Goal: Information Seeking & Learning: Learn about a topic

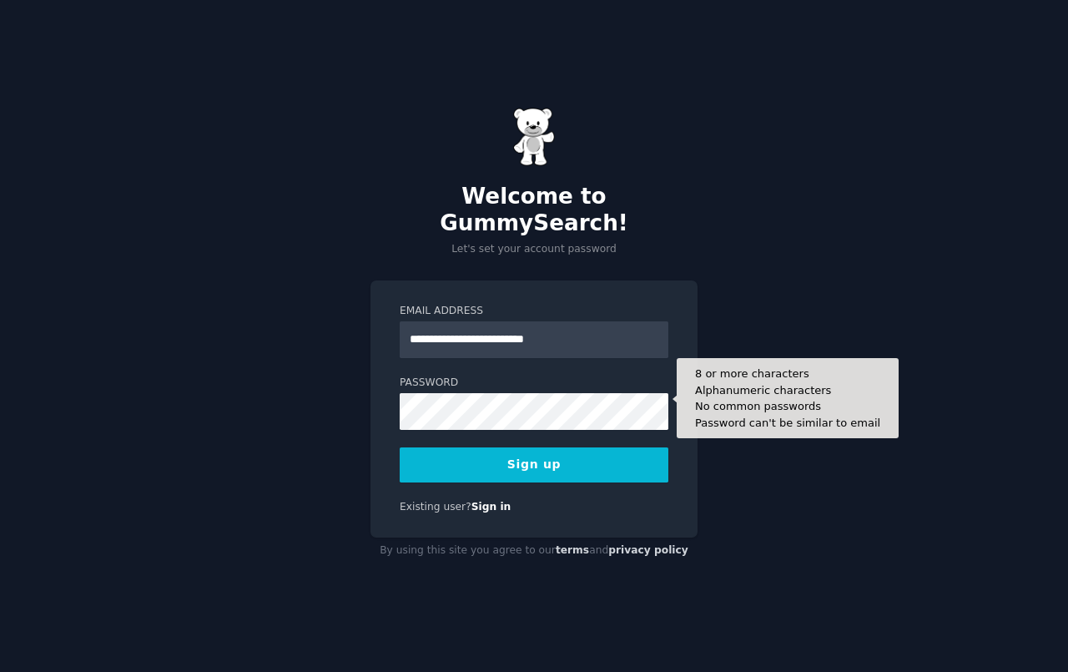
type input "**********"
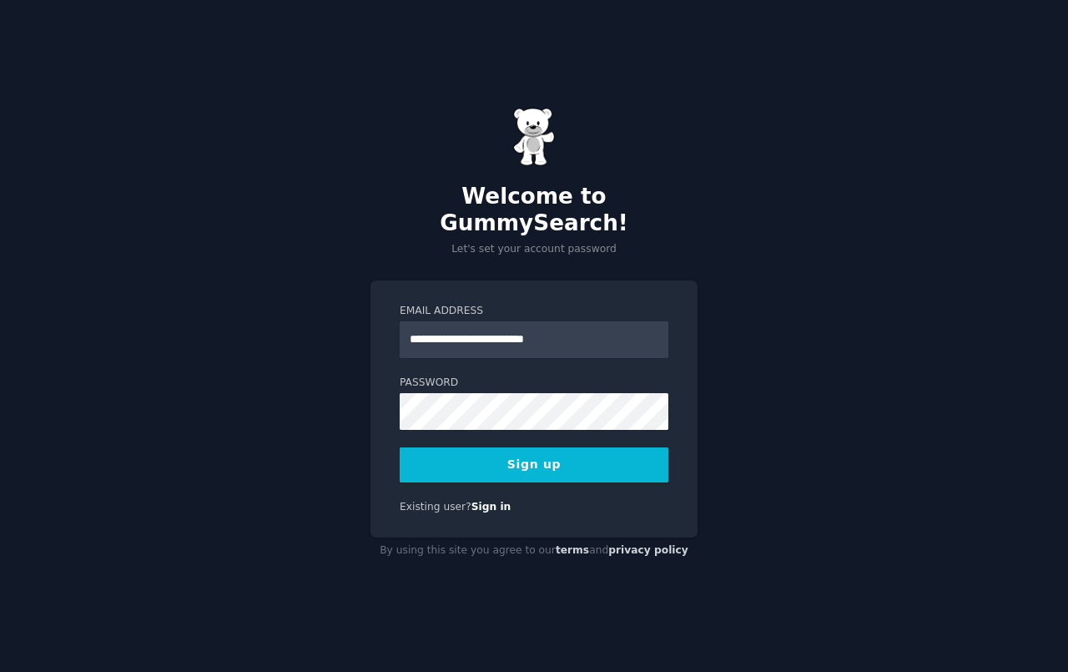
click at [576, 451] on button "Sign up" at bounding box center [534, 464] width 269 height 35
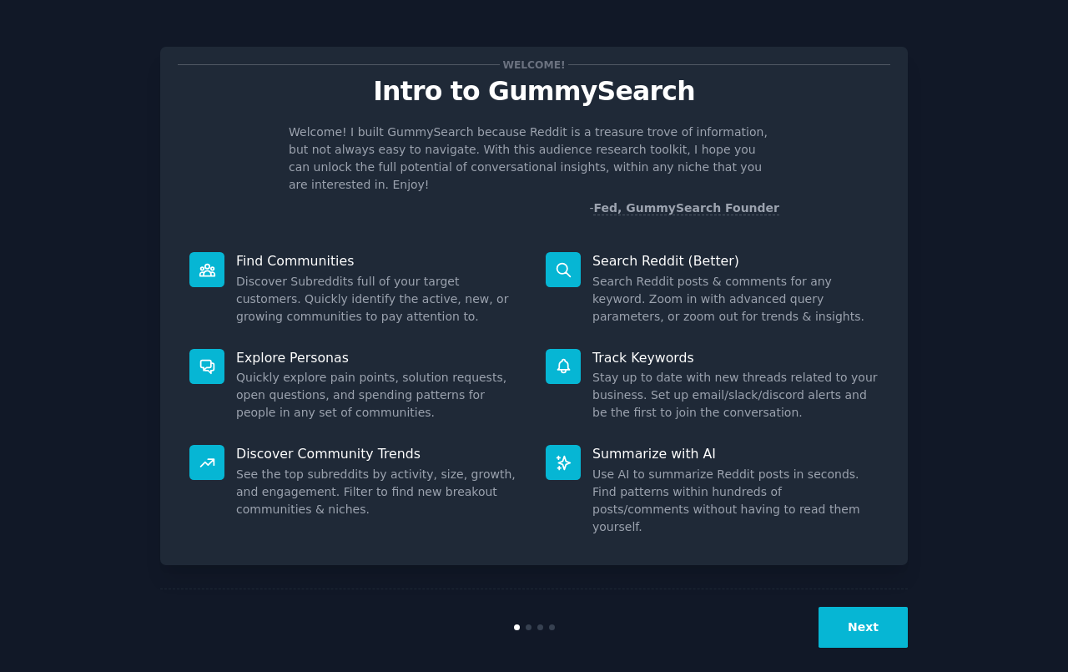
click at [844, 607] on button "Next" at bounding box center [863, 627] width 89 height 41
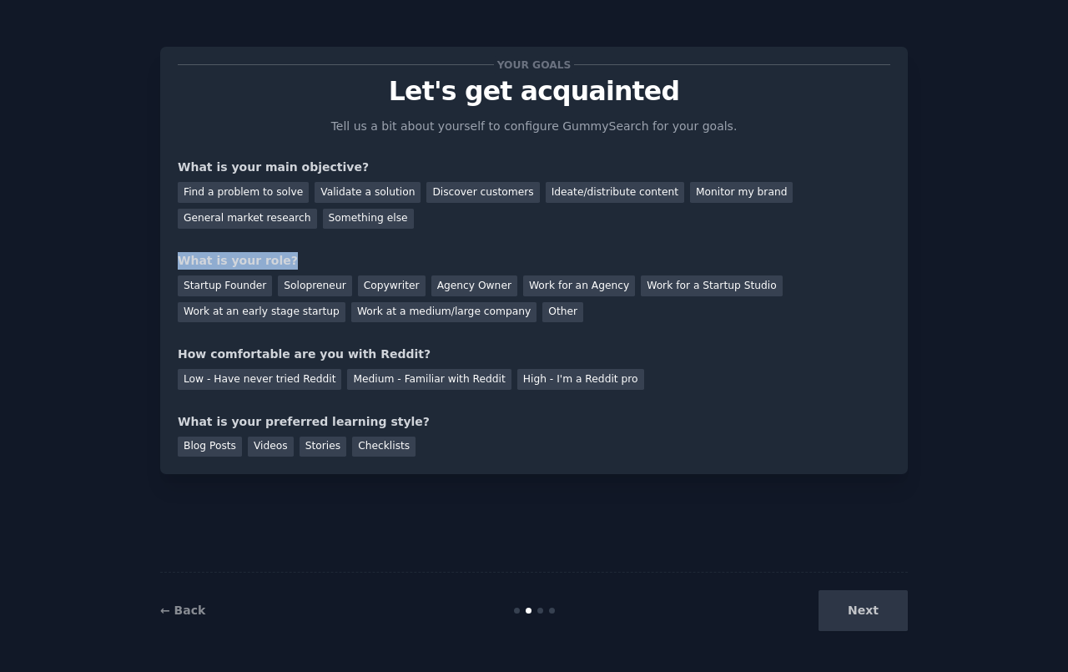
drag, startPoint x: 775, startPoint y: 236, endPoint x: 689, endPoint y: 254, distance: 88.6
click at [689, 254] on div "Your goals Let's get acquainted Tell us a bit about yourself to configure Gummy…" at bounding box center [534, 260] width 713 height 392
click at [616, 194] on div "Ideate/distribute content" at bounding box center [615, 192] width 139 height 21
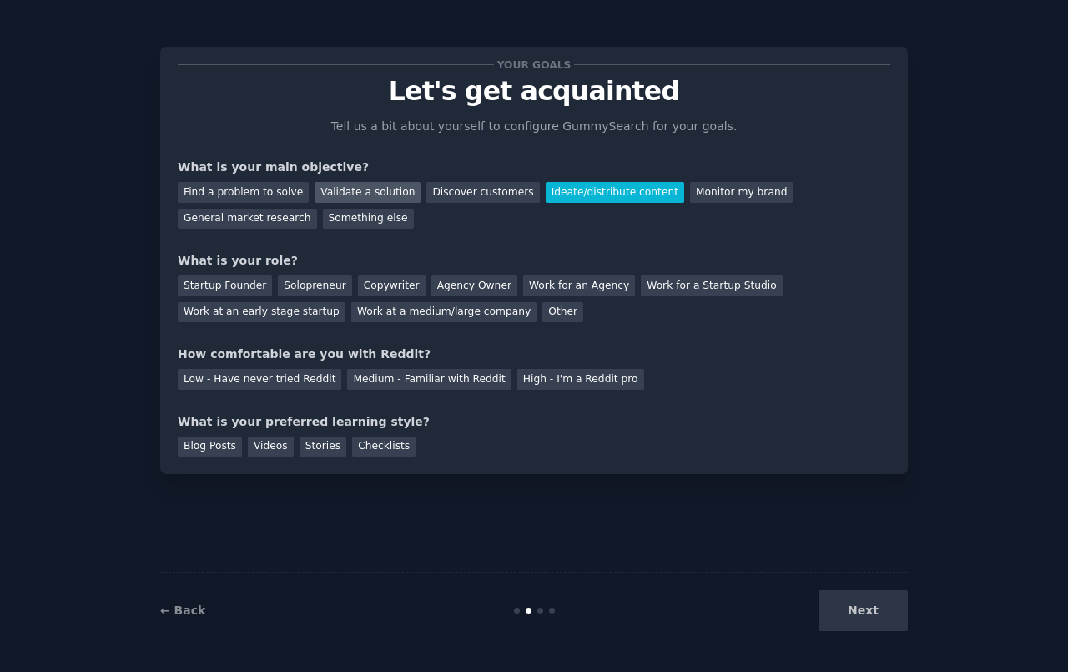
click at [364, 193] on div "Validate a solution" at bounding box center [368, 192] width 106 height 21
click at [569, 192] on div "Ideate/distribute content" at bounding box center [615, 192] width 139 height 21
click at [318, 290] on div "Solopreneur" at bounding box center [314, 285] width 73 height 21
click at [409, 384] on div "Medium - Familiar with Reddit" at bounding box center [429, 379] width 164 height 21
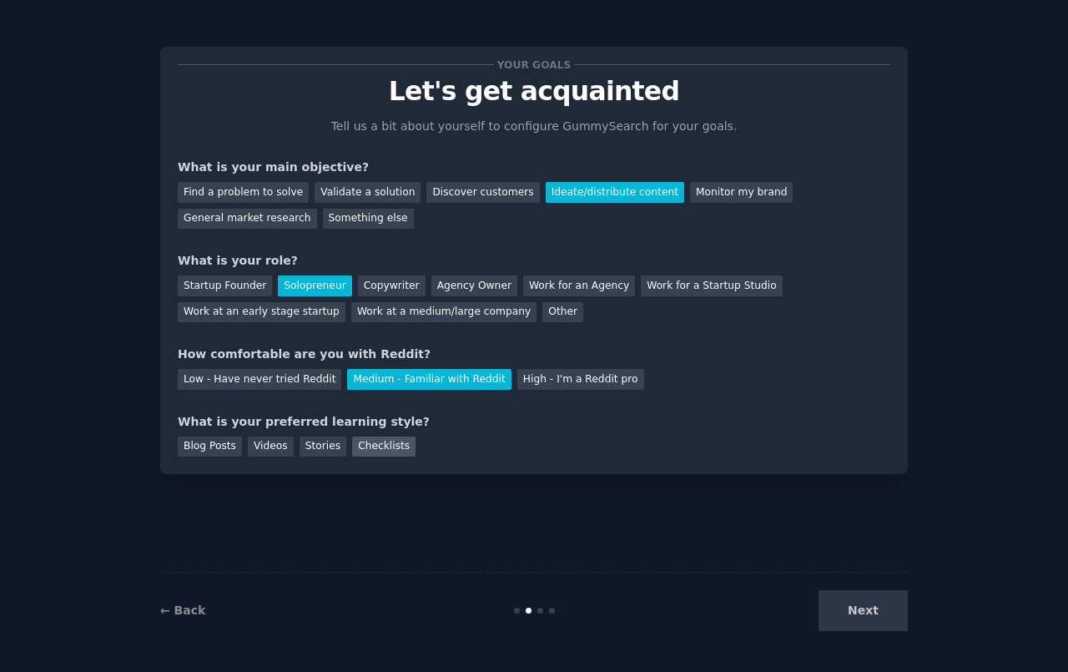
click at [388, 444] on div "Checklists" at bounding box center [383, 447] width 63 height 21
click at [328, 447] on div "Stories" at bounding box center [323, 447] width 47 height 21
click at [362, 445] on div "Checklists" at bounding box center [383, 447] width 63 height 21
click at [853, 624] on button "Next" at bounding box center [863, 610] width 89 height 41
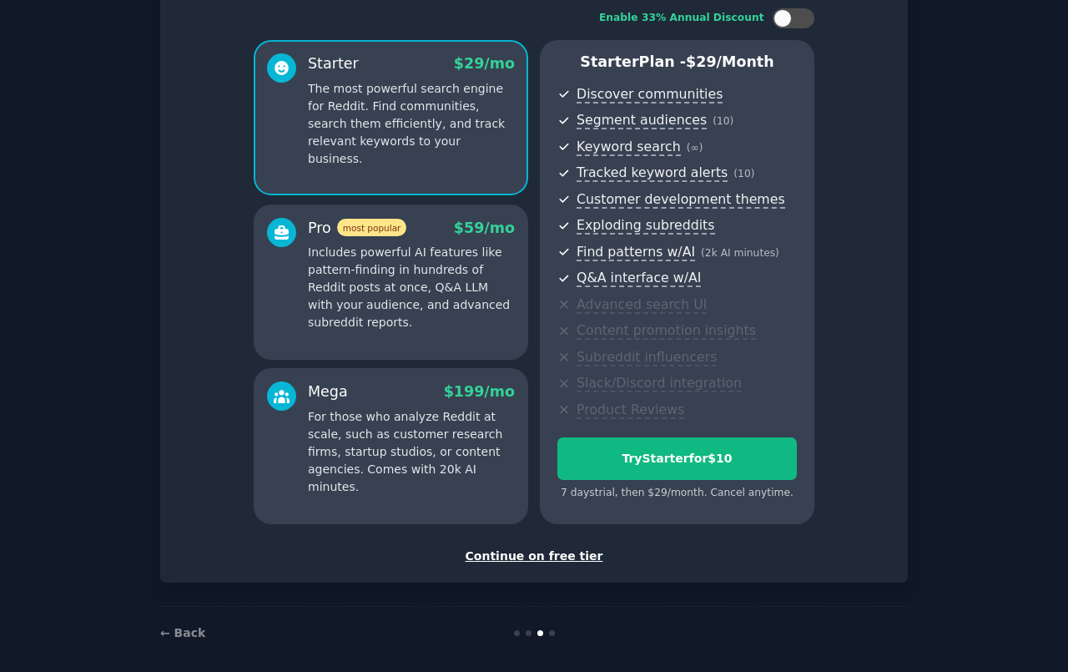
scroll to position [120, 0]
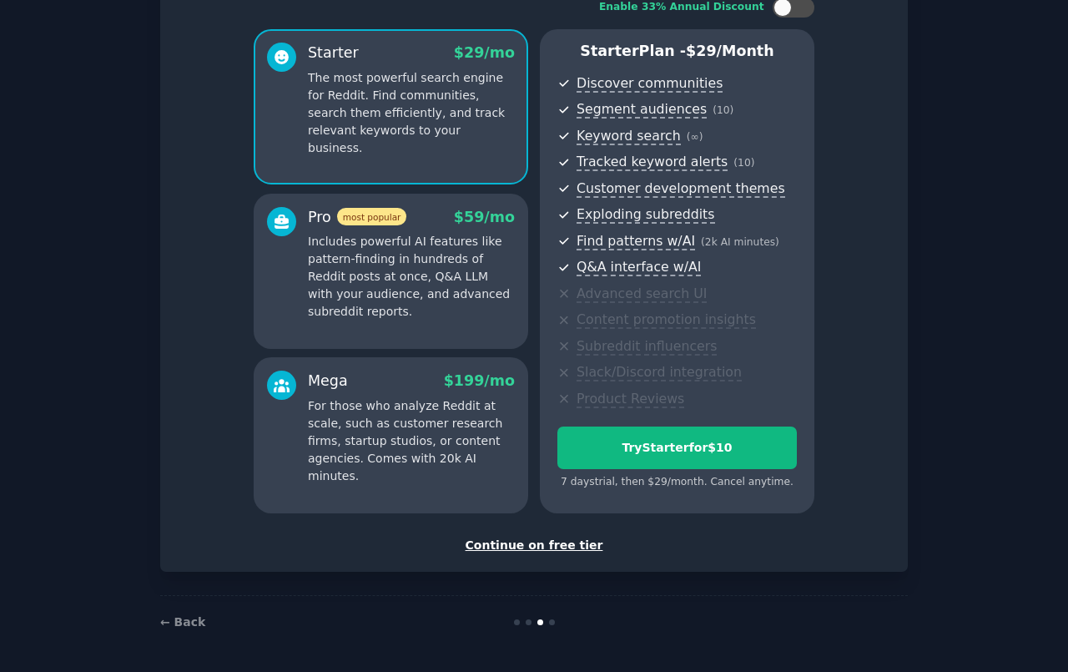
click at [559, 543] on div "Continue on free tier" at bounding box center [534, 546] width 713 height 18
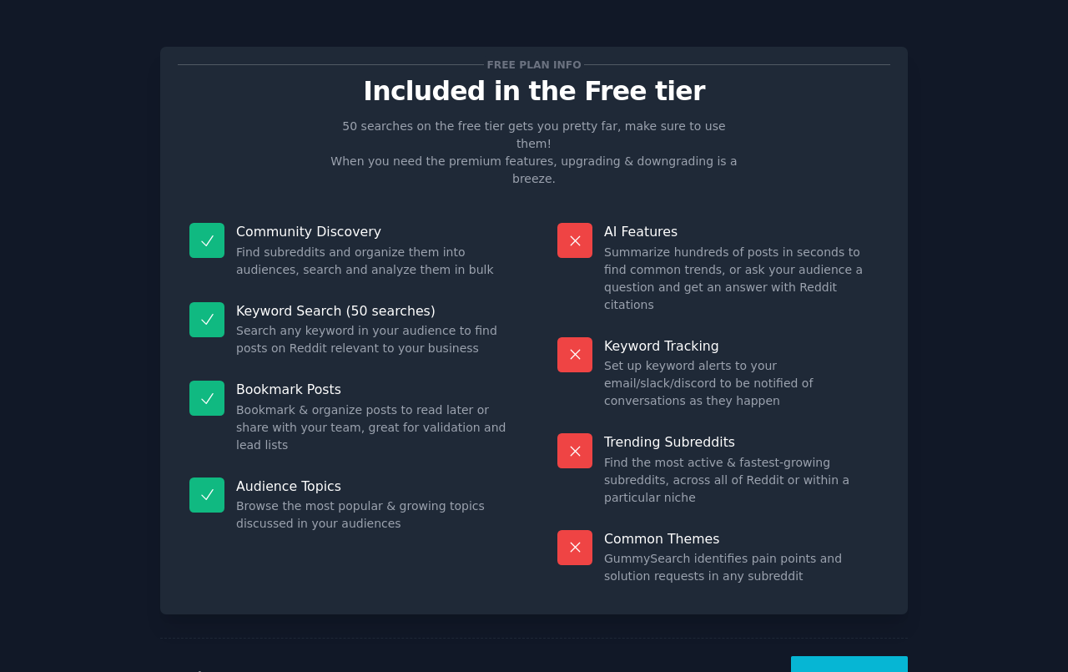
click at [851, 656] on button "Let's Go!" at bounding box center [849, 676] width 117 height 41
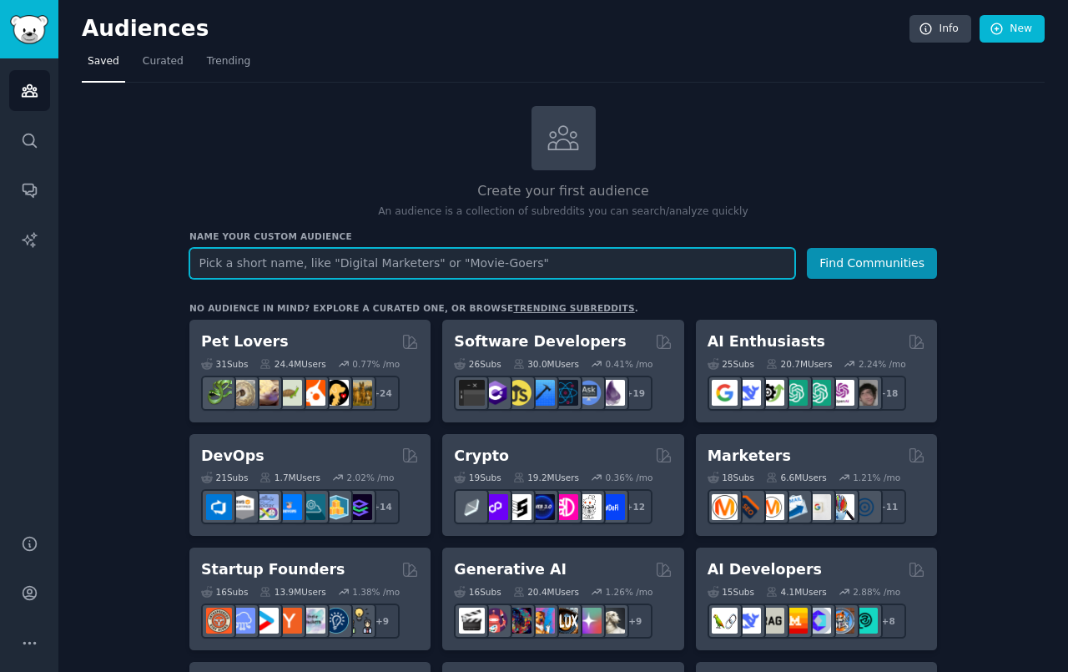
paste input "Retired & Curious"
paste input "60+ Learners"
type input "Retired & Curious 60+ Learners"
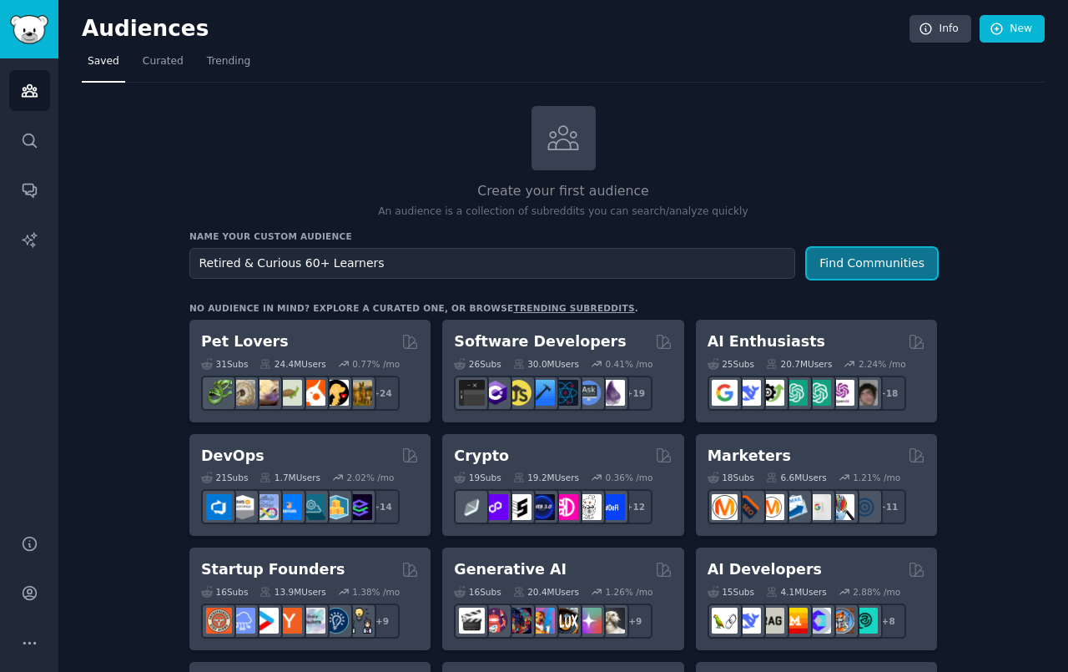
click at [878, 256] on button "Find Communities" at bounding box center [872, 263] width 130 height 31
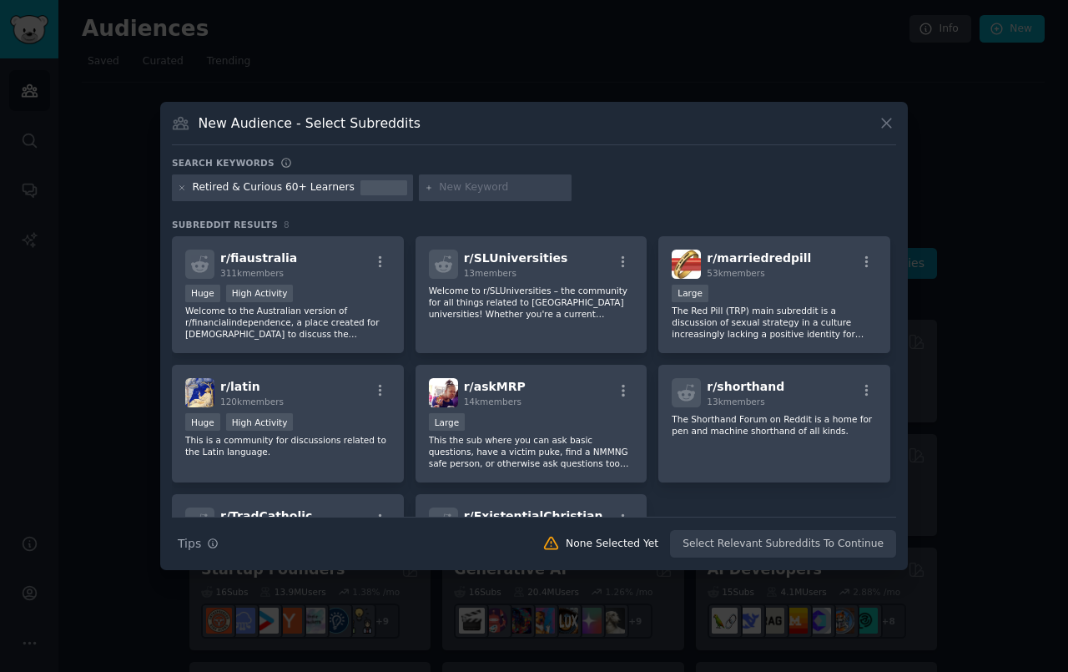
click at [445, 191] on input "text" at bounding box center [502, 187] width 127 height 15
click at [344, 188] on div "Retired & Curious 60+ Learners" at bounding box center [292, 187] width 241 height 27
click at [180, 191] on icon at bounding box center [182, 188] width 9 height 9
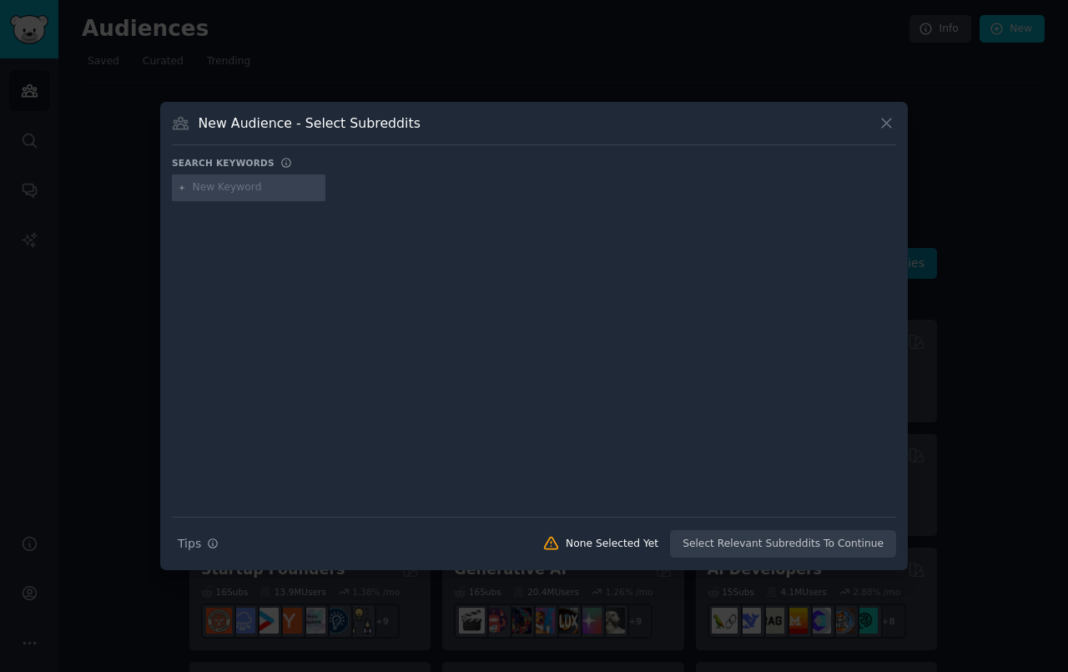
click at [208, 185] on input "text" at bounding box center [256, 187] width 127 height 15
paste input "Retired & Curious"
type input "Retired & Curious"
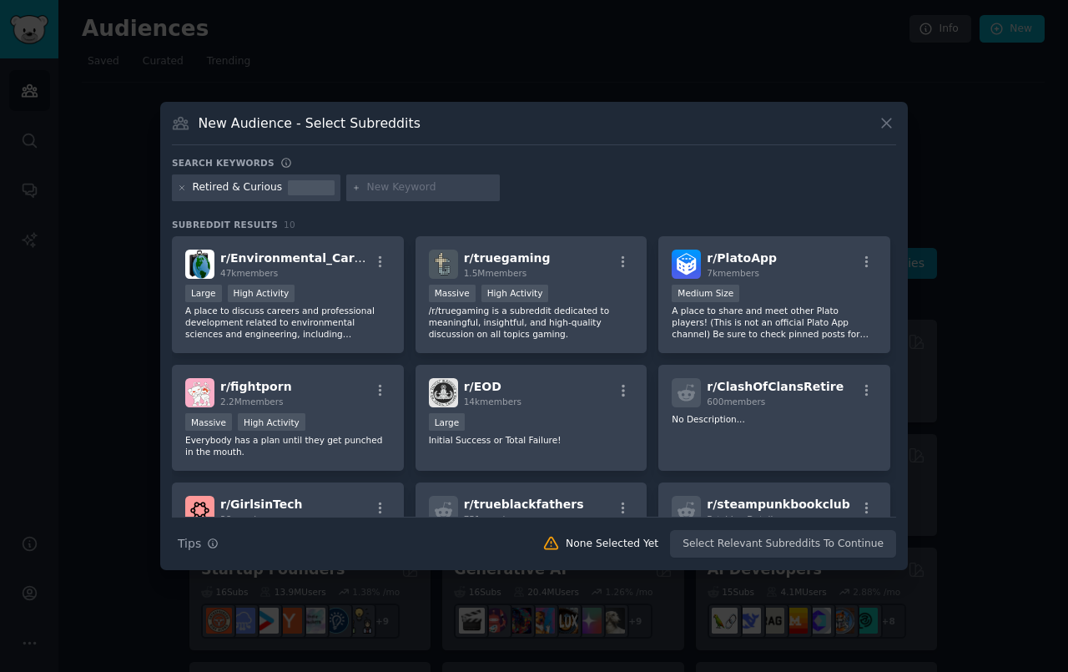
click at [288, 189] on div at bounding box center [311, 187] width 47 height 15
click at [182, 189] on icon at bounding box center [182, 188] width 9 height 9
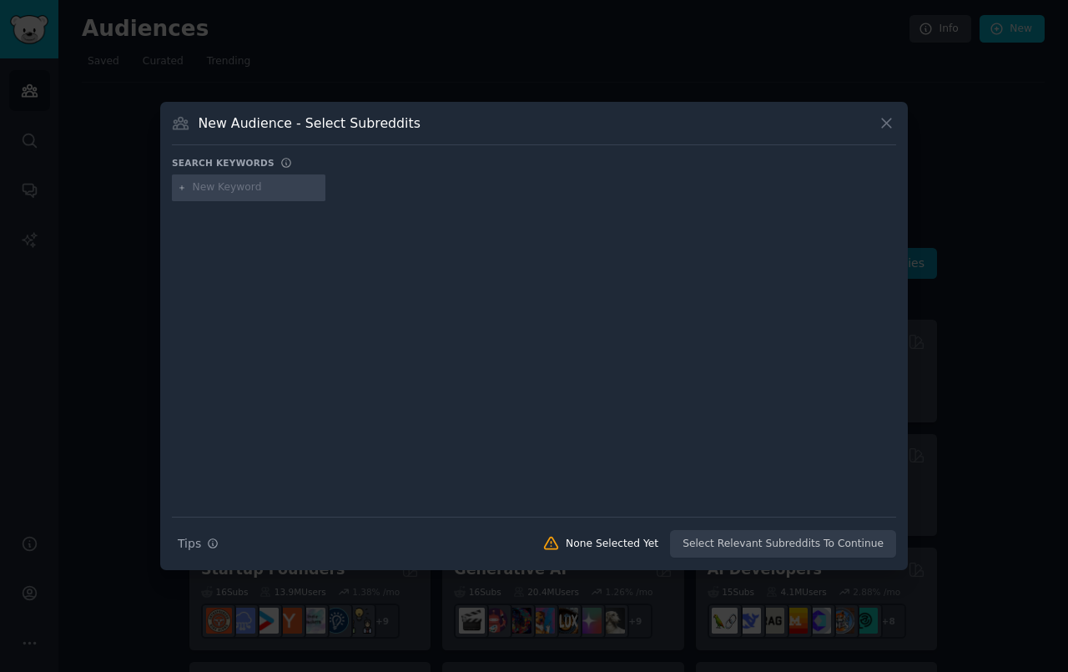
click at [199, 191] on input "text" at bounding box center [256, 187] width 127 height 15
type input "retired"
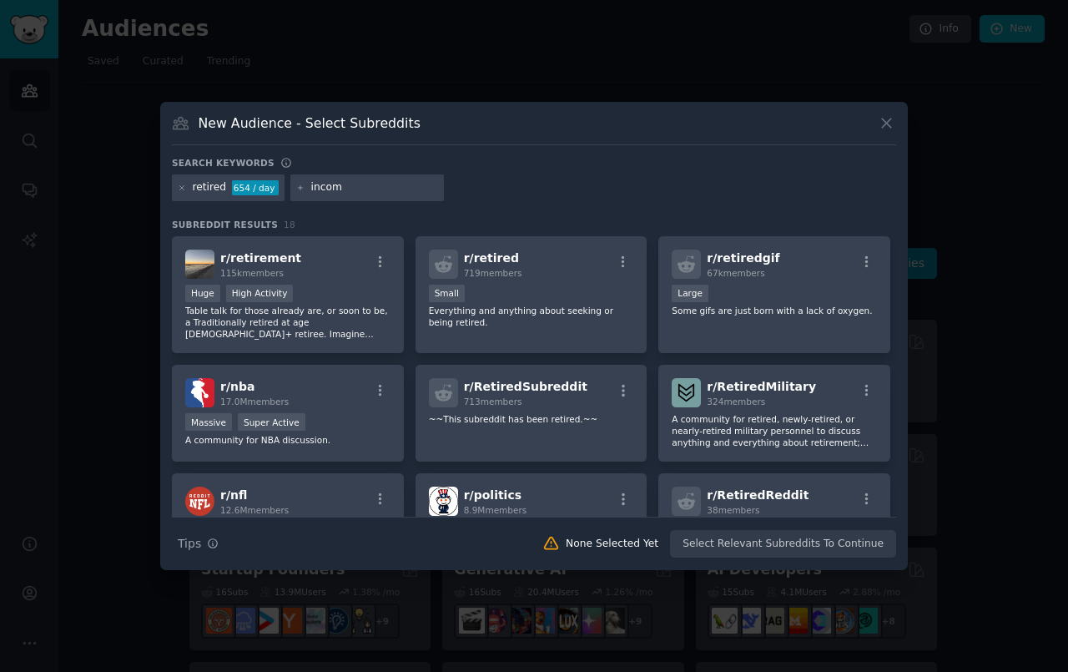
type input "income"
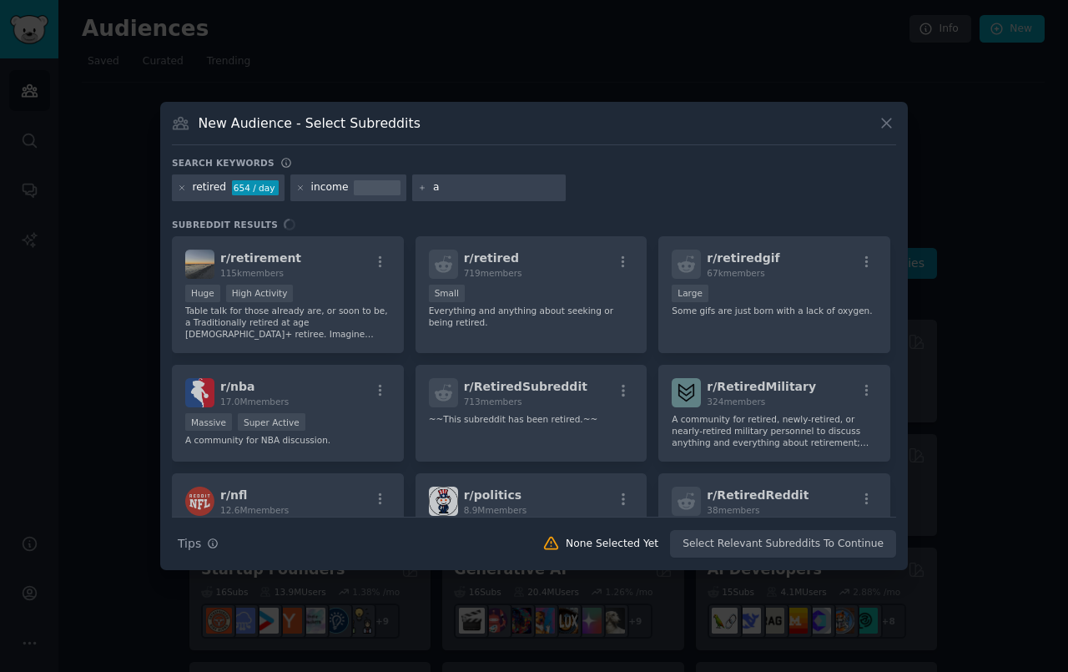
type input "ai"
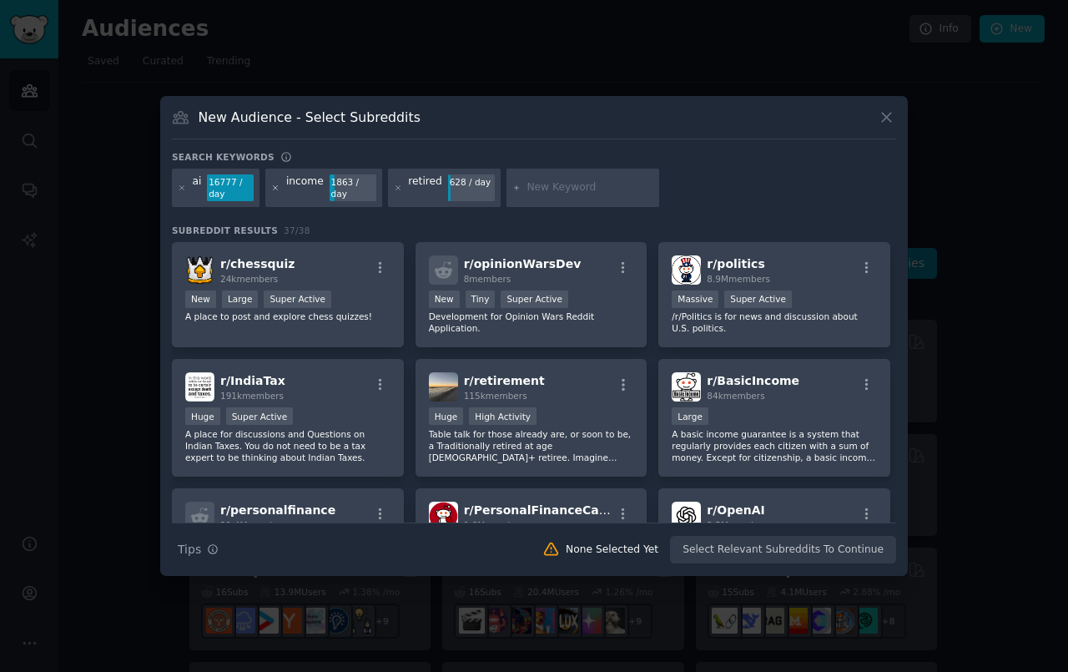
click at [277, 191] on icon at bounding box center [275, 188] width 9 height 9
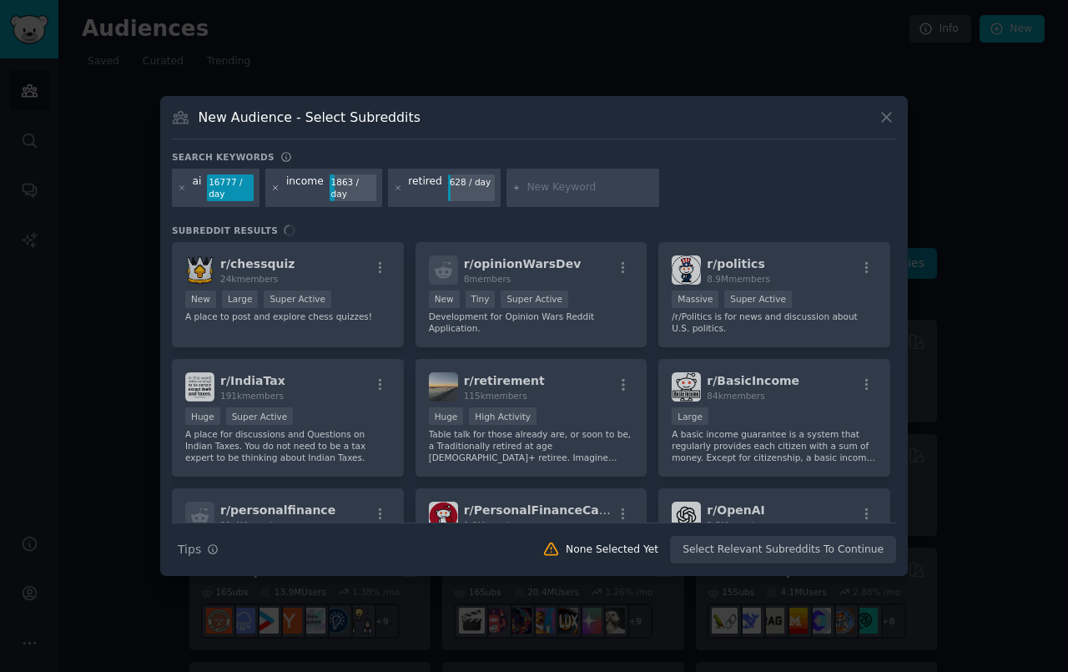
click at [277, 191] on icon at bounding box center [275, 188] width 9 height 9
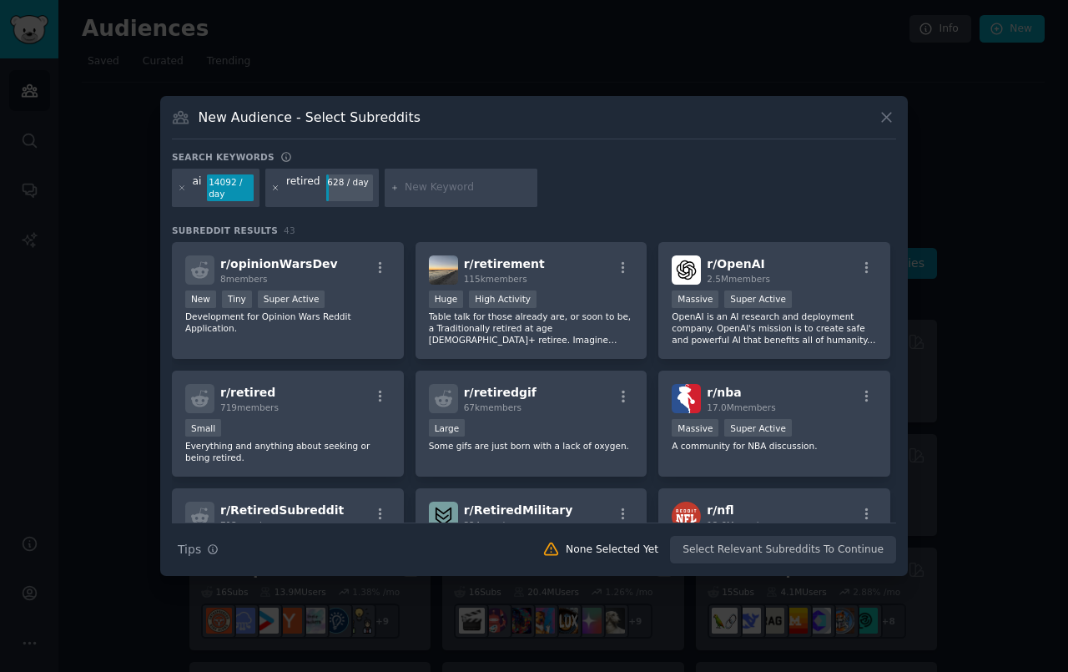
click at [275, 189] on icon at bounding box center [275, 188] width 9 height 9
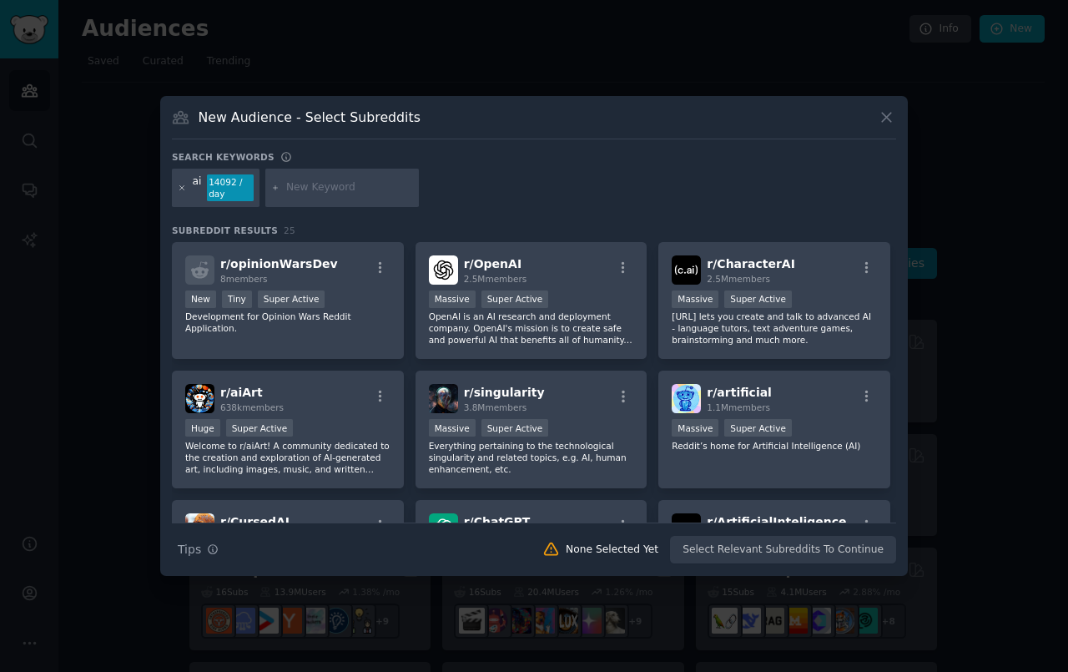
click at [184, 190] on icon at bounding box center [182, 188] width 9 height 9
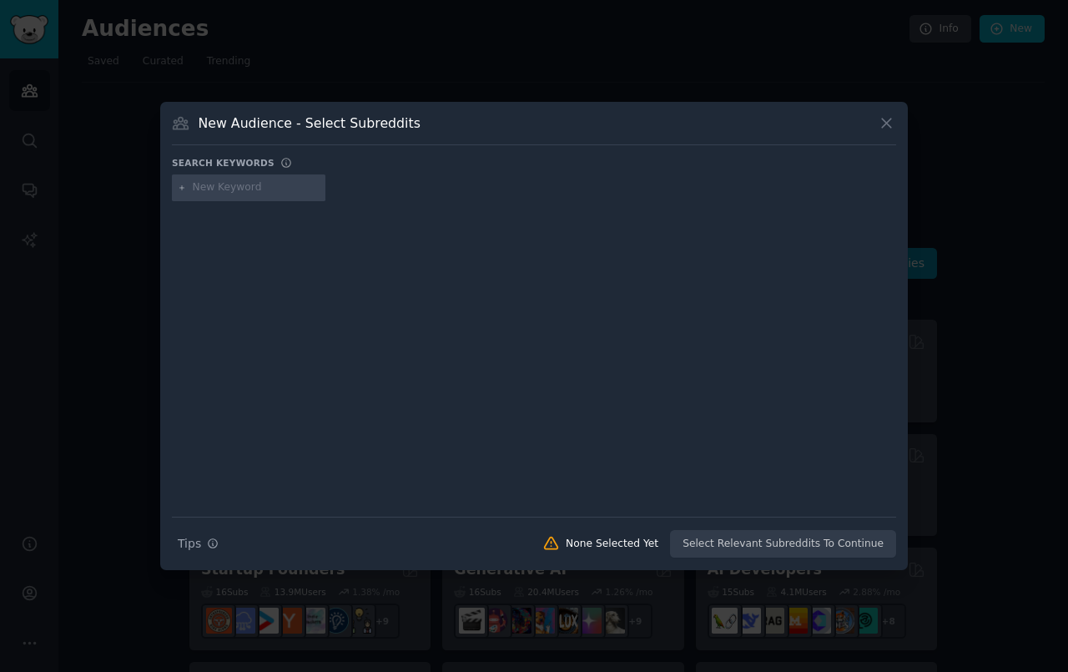
click at [218, 189] on input "text" at bounding box center [256, 187] width 127 height 15
paste input "retirement"
type input "retirement"
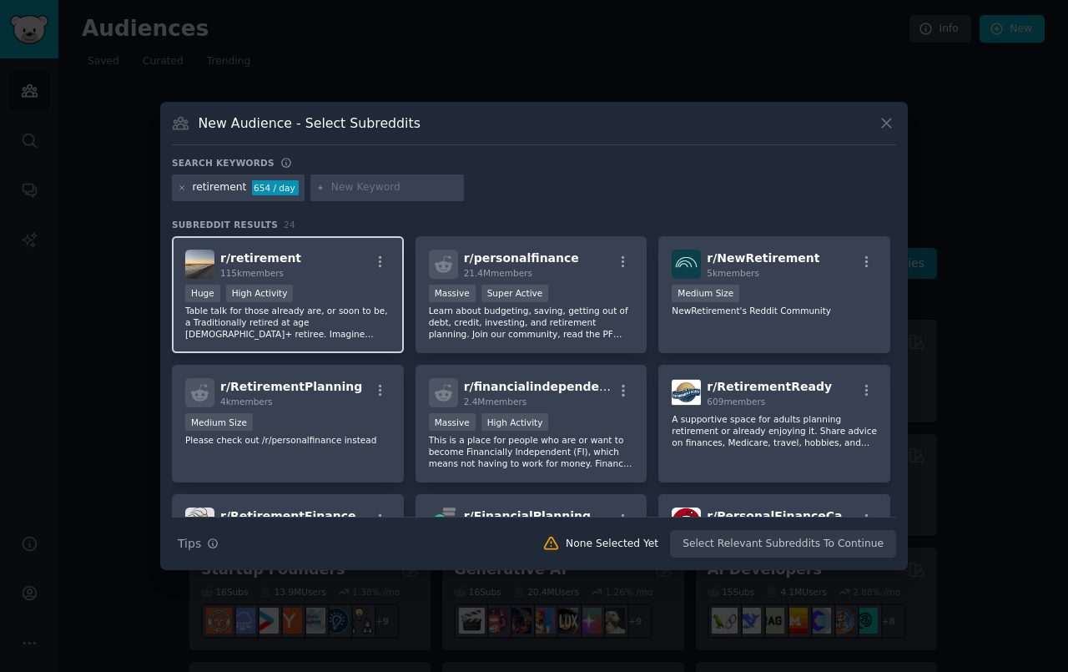
click at [341, 312] on p "Table talk for those already are, or soon to be, a Traditionally retired at age…" at bounding box center [287, 322] width 205 height 35
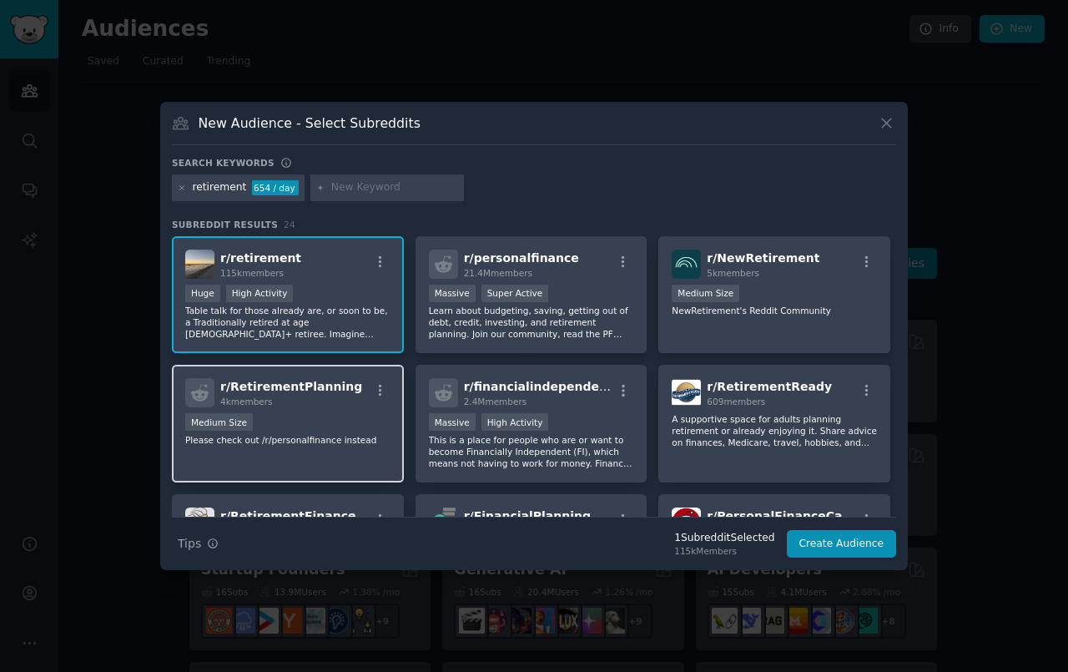
click at [300, 425] on div "Medium Size" at bounding box center [287, 423] width 205 height 21
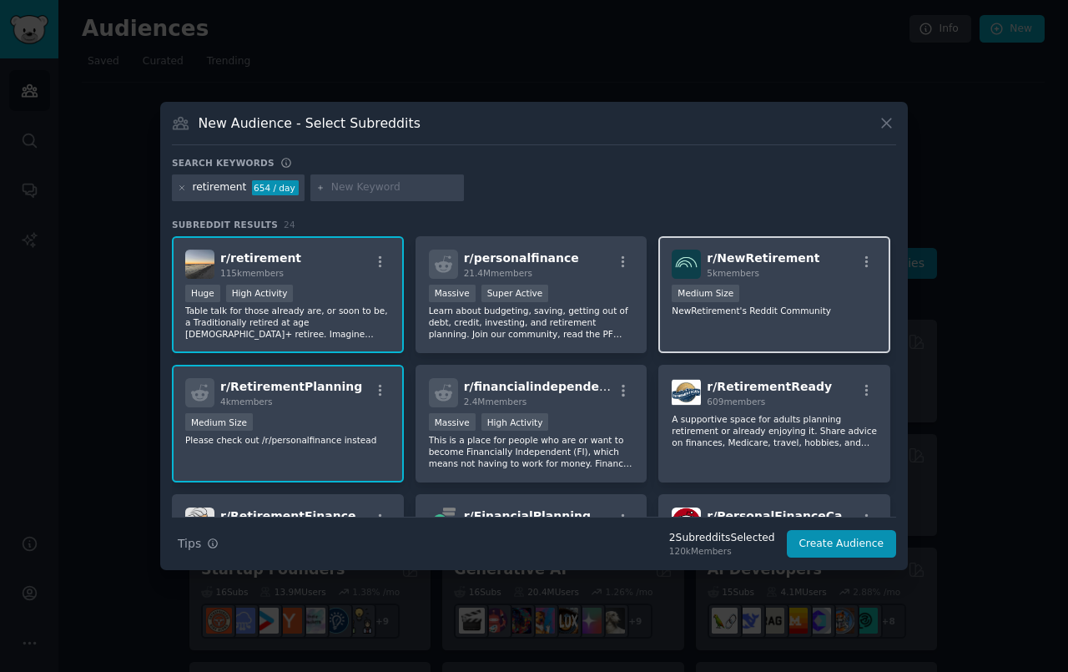
click at [815, 316] on p "NewRetirement's Reddit Community" at bounding box center [774, 311] width 205 height 12
click at [386, 182] on input "text" at bounding box center [394, 187] width 127 height 15
paste input "selfpublish"
type input "selfpublish"
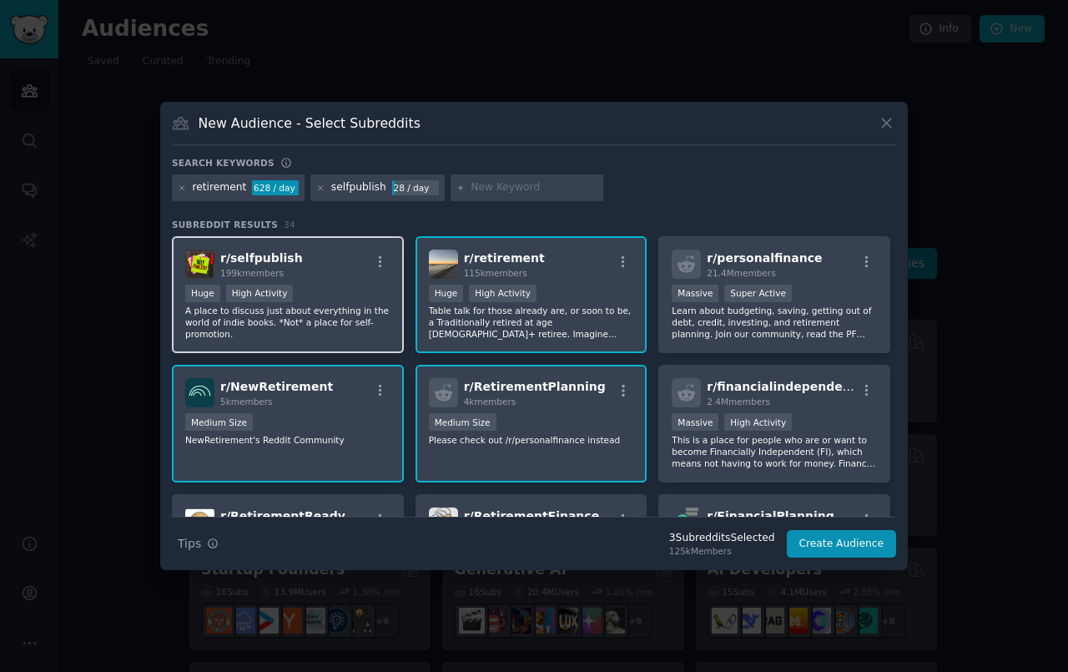
click at [356, 306] on div "Huge High Activity" at bounding box center [287, 295] width 205 height 21
click at [544, 196] on div at bounding box center [528, 187] width 154 height 27
click at [534, 186] on input "text" at bounding box center [534, 187] width 127 height 15
paste input "“retiree side hustle”"
type input "“retiree side hustle”"
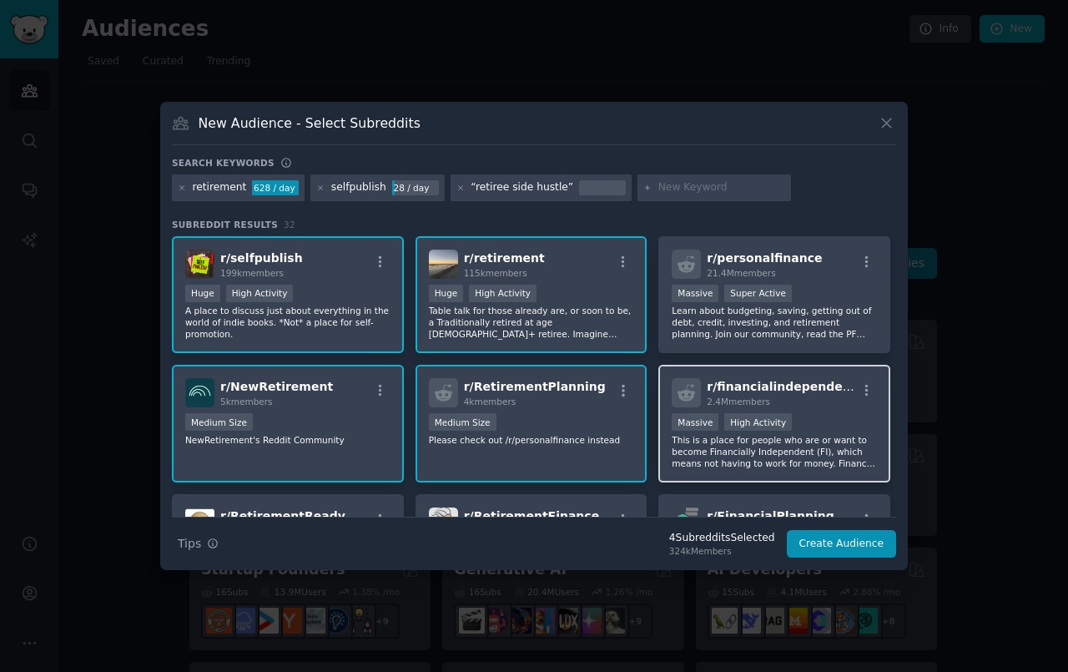
click at [806, 428] on div ">= 80th percentile for submissions / day Massive High Activity" at bounding box center [774, 423] width 205 height 21
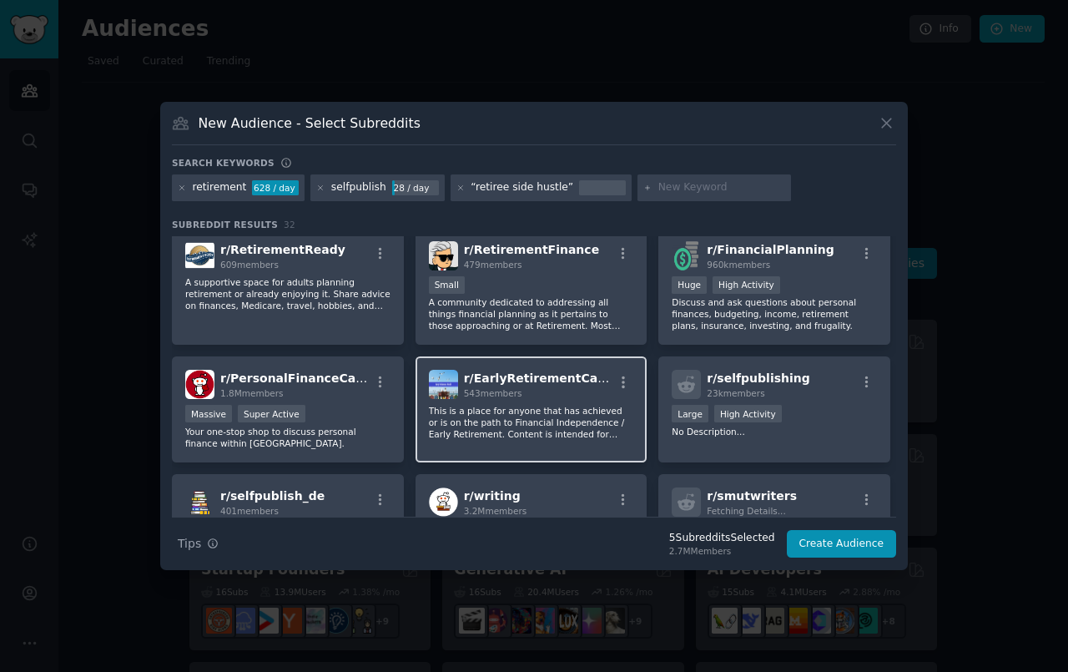
scroll to position [387, 0]
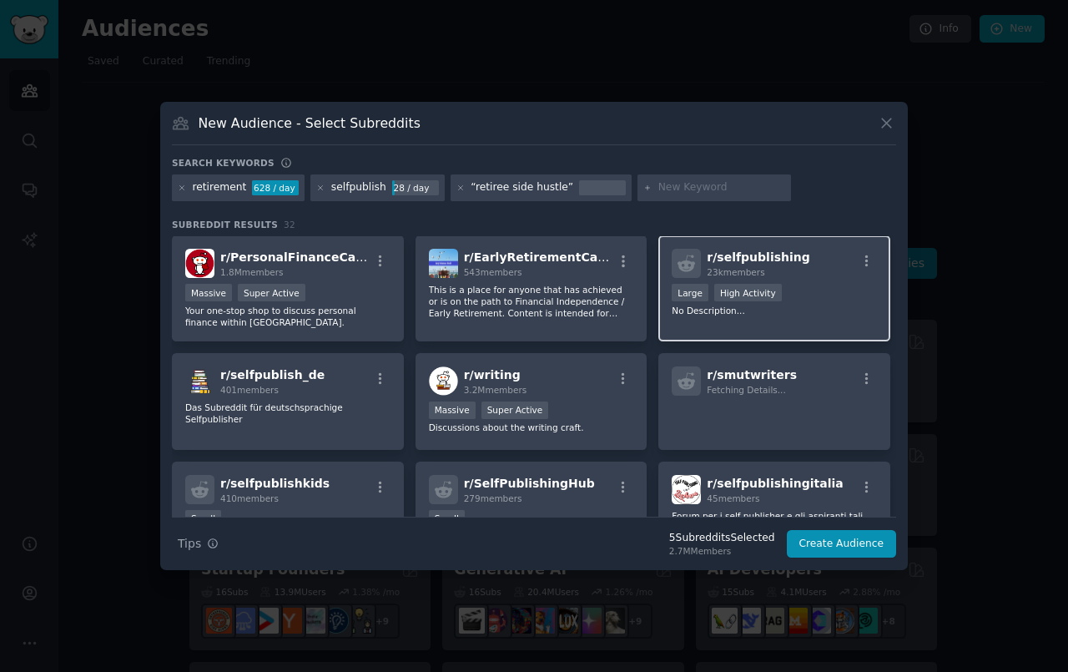
click at [789, 316] on p "No Description..." at bounding box center [774, 311] width 205 height 12
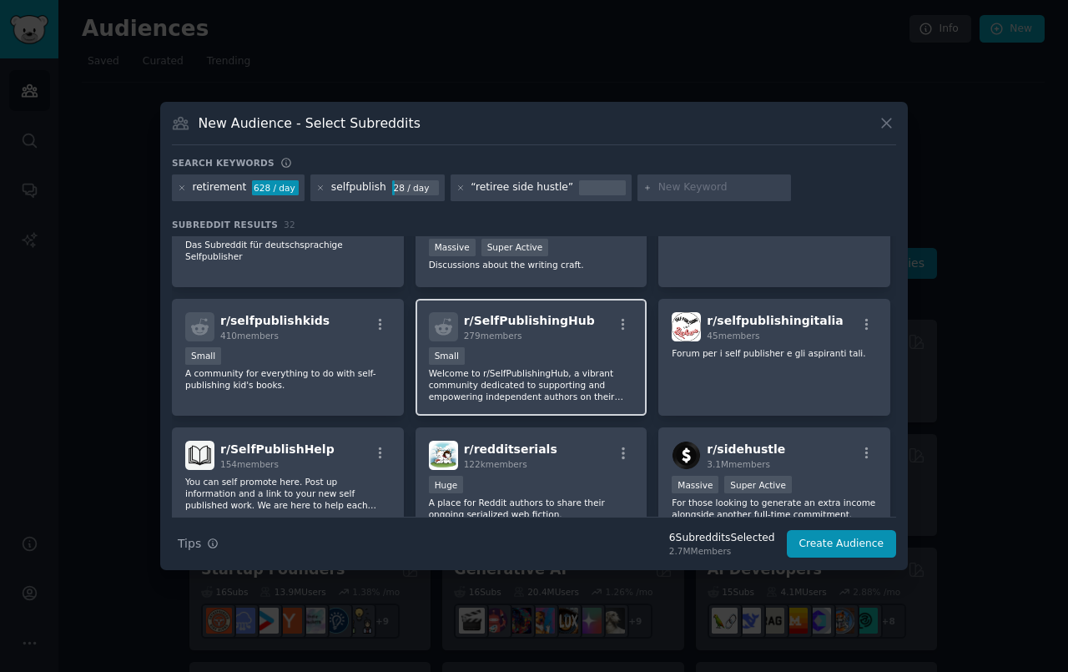
scroll to position [629, 0]
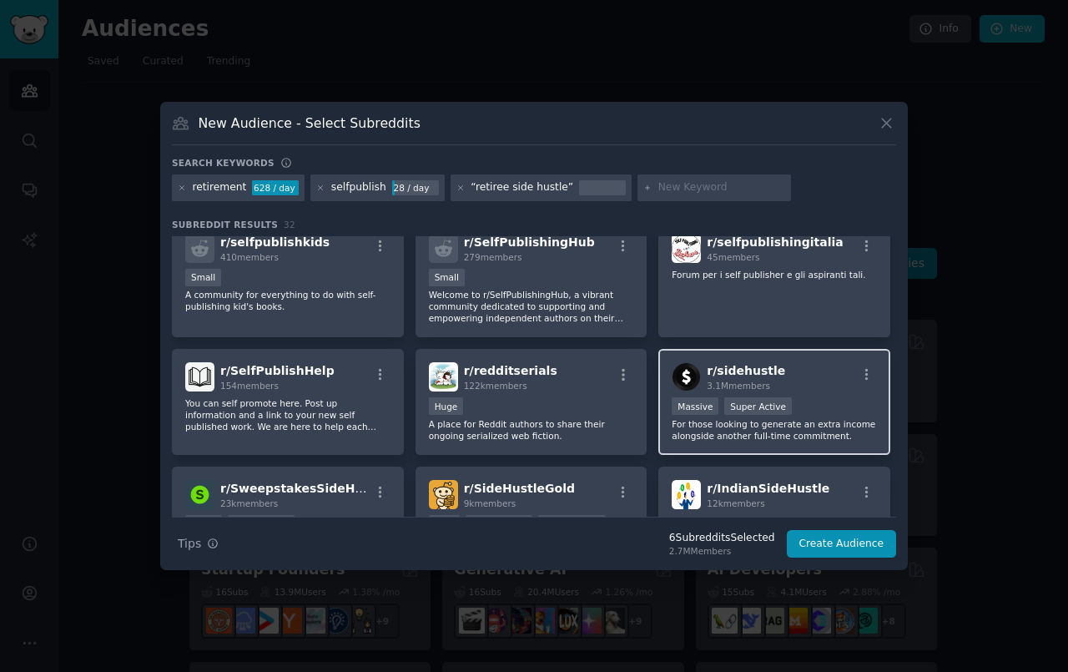
click at [811, 418] on div "Massive Super Active" at bounding box center [774, 407] width 205 height 21
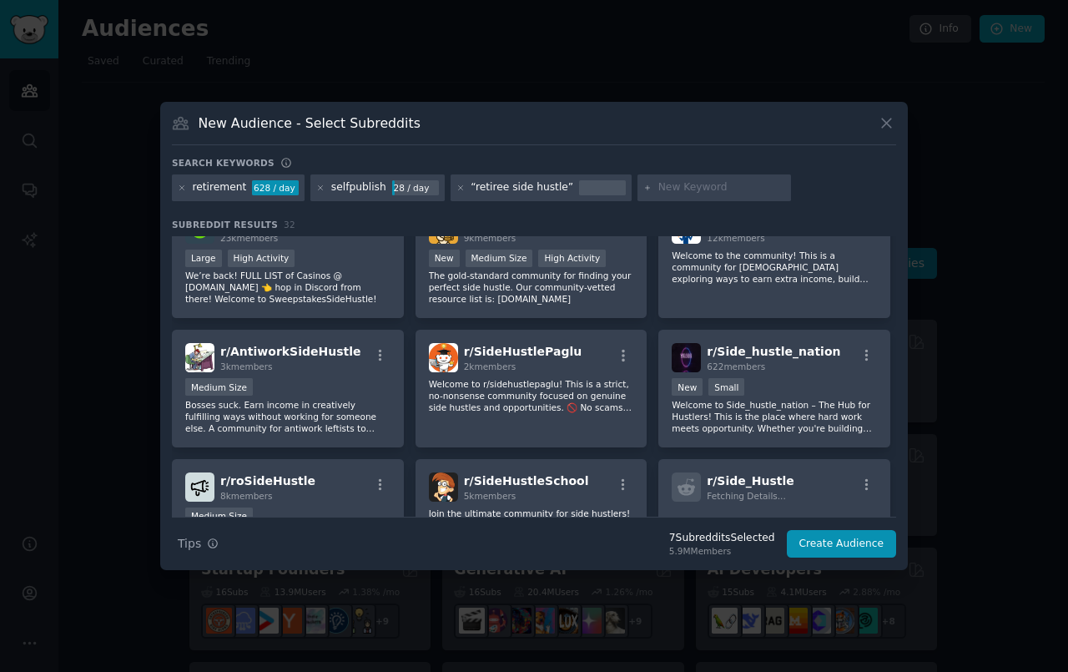
scroll to position [912, 0]
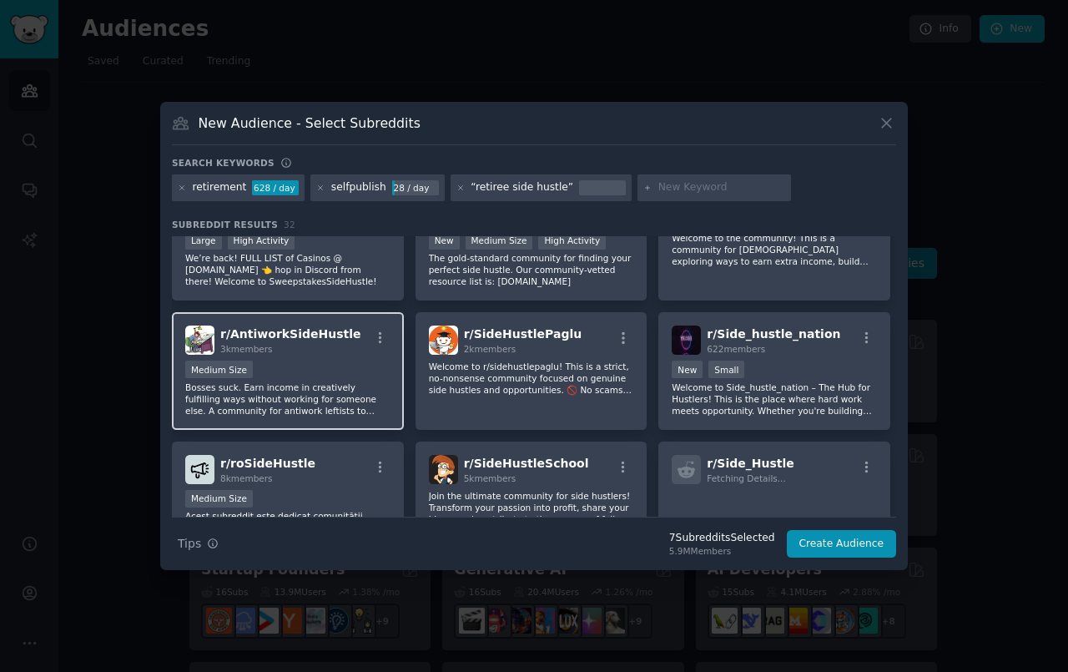
click at [292, 381] on div "Medium Size" at bounding box center [287, 371] width 205 height 21
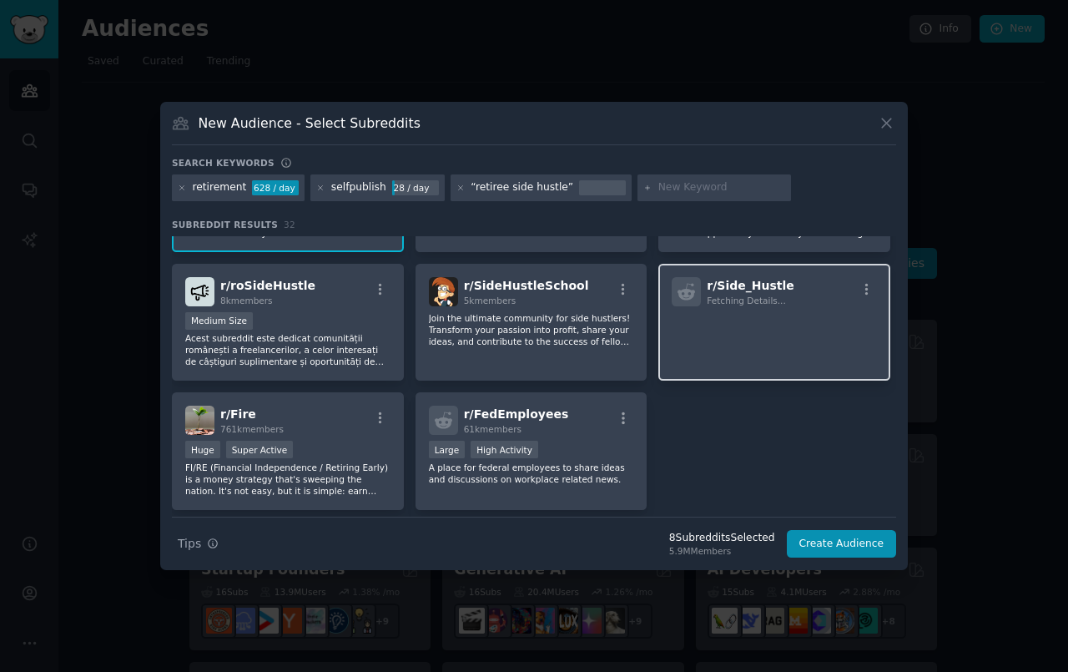
scroll to position [1125, 0]
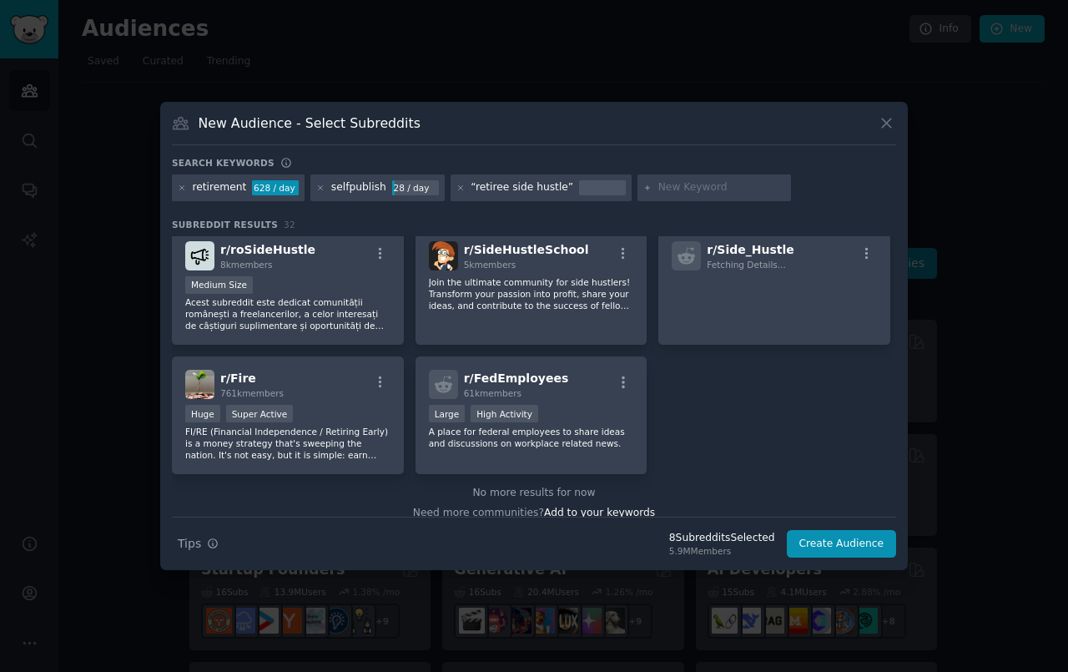
click at [705, 189] on input "text" at bounding box center [722, 187] width 127 height 15
paste input "“how to use ChatGPT”"
type input "“how to use ChatGPT”"
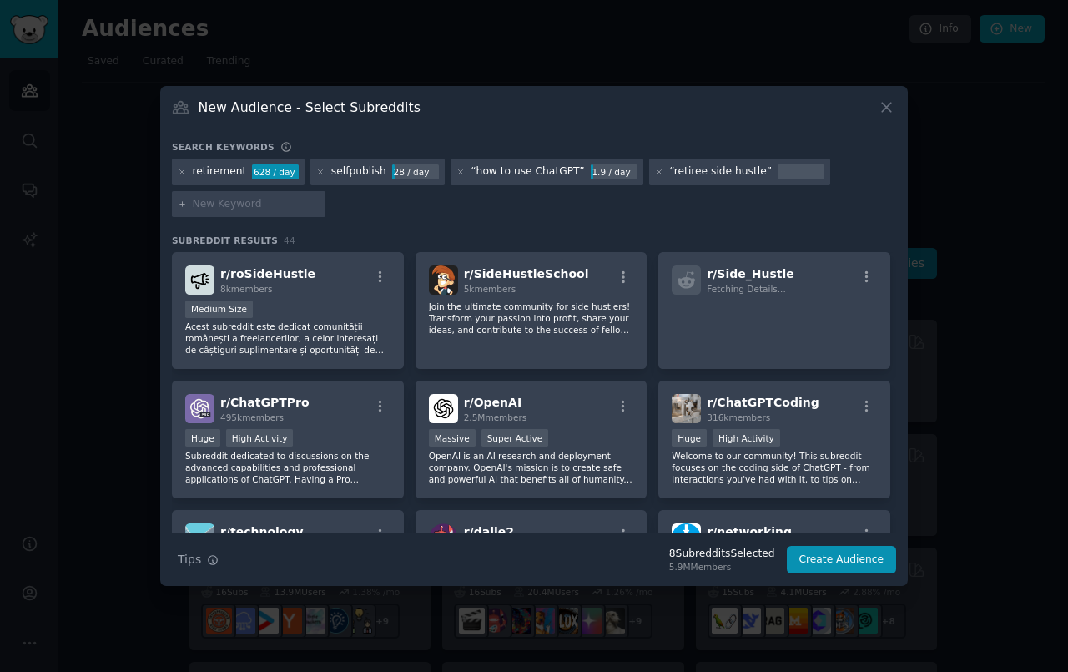
scroll to position [1256, 0]
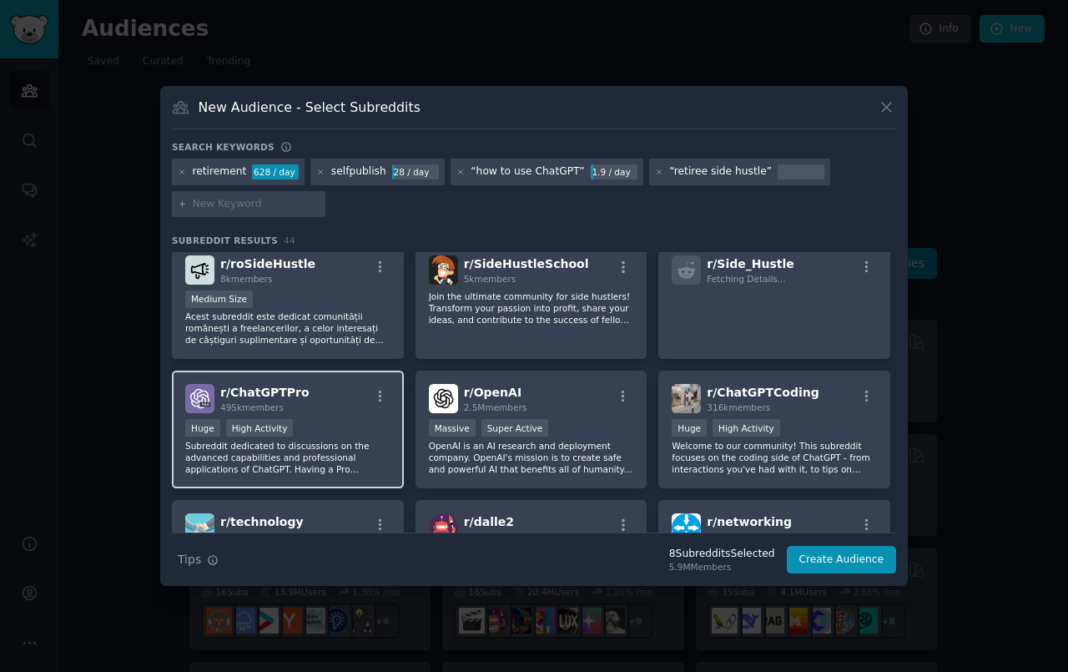
click at [331, 440] on div "Huge High Activity" at bounding box center [287, 429] width 205 height 21
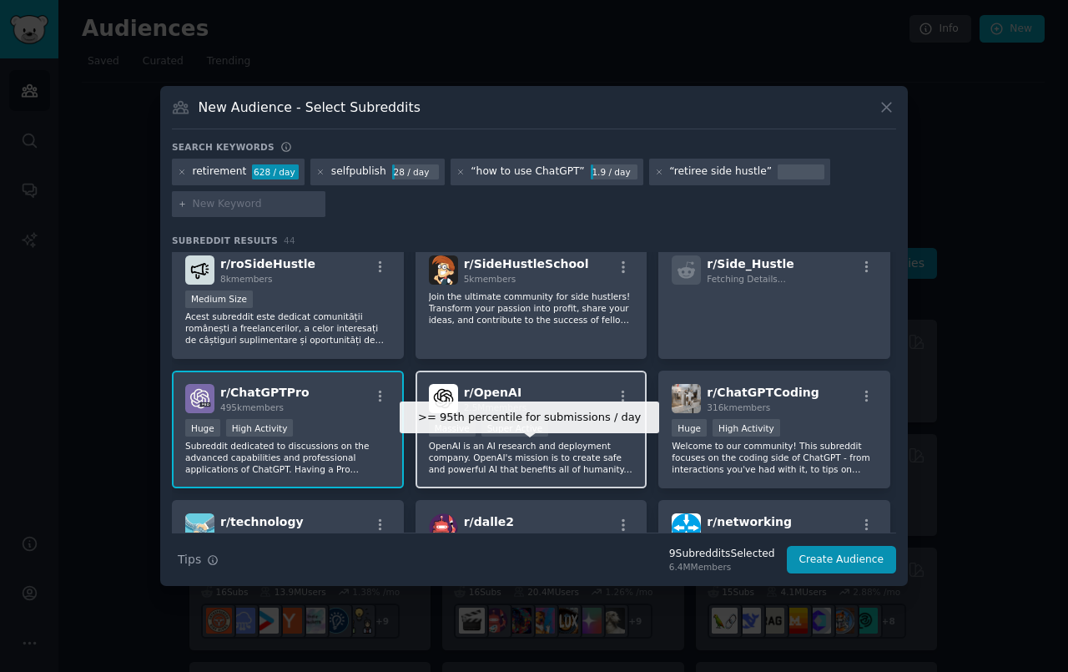
click at [538, 437] on div "Super Active" at bounding box center [516, 428] width 68 height 18
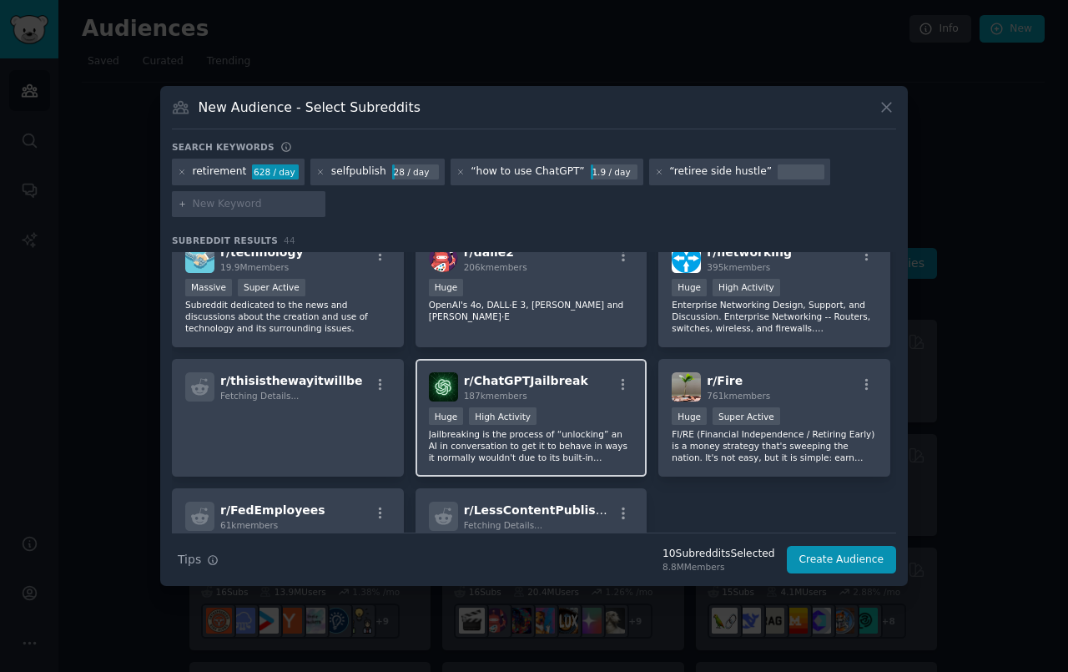
scroll to position [1523, 0]
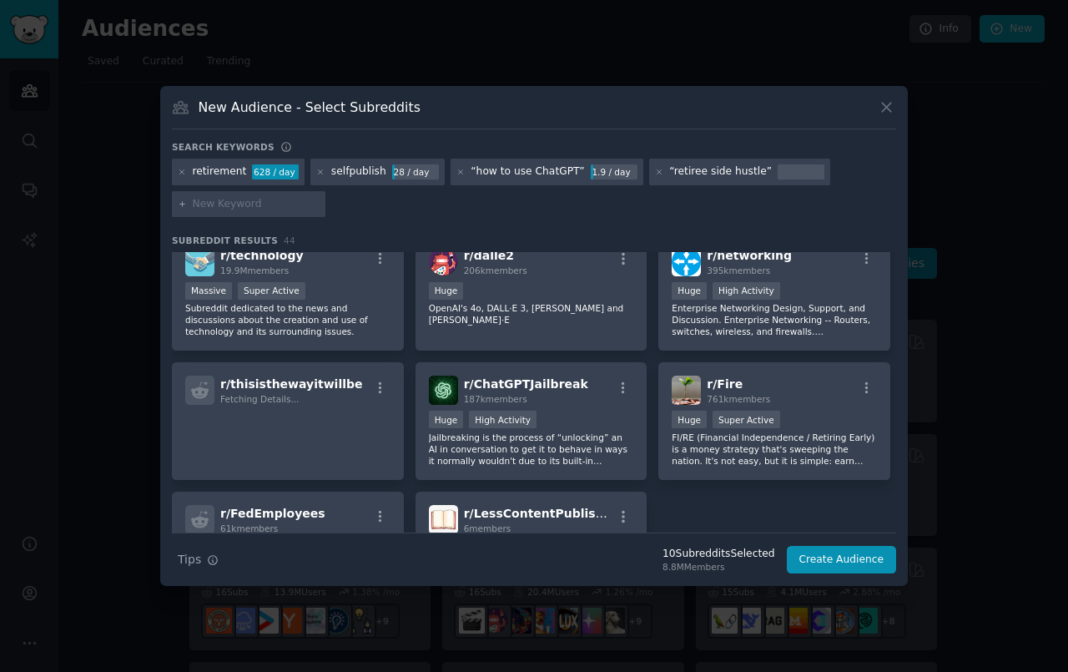
click at [865, 173] on div "retirement 628 / day selfpublish 28 / day “how to use ChatGPT” 1.9 / day “retir…" at bounding box center [534, 191] width 725 height 64
click at [276, 210] on input "text" at bounding box center [256, 204] width 127 height 15
type input "make money when retired with chat gpt"
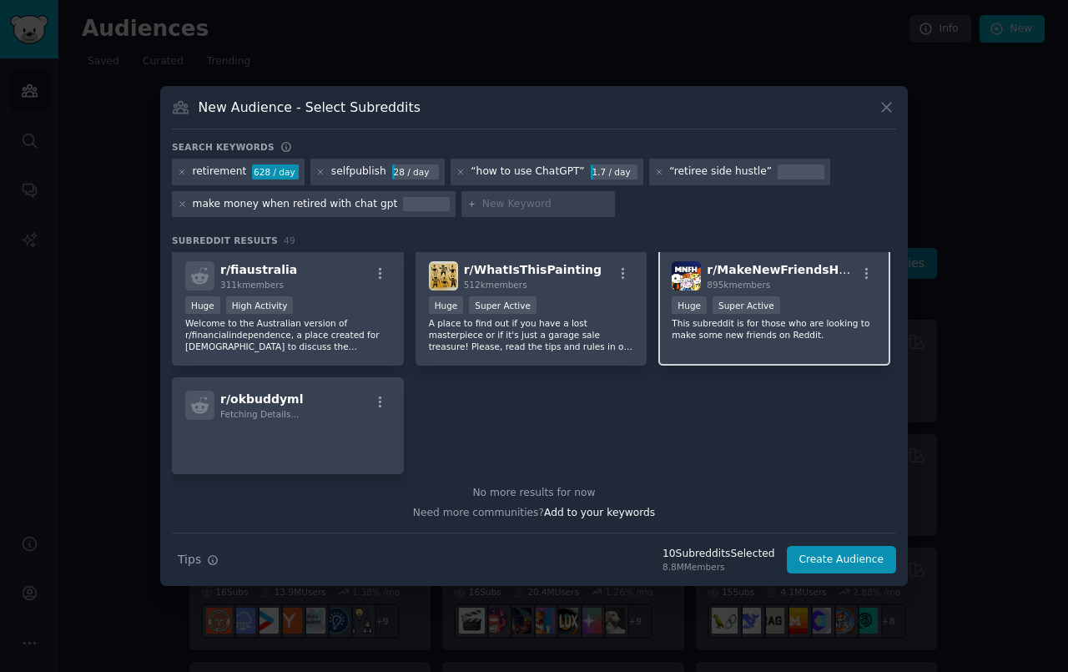
scroll to position [1895, 0]
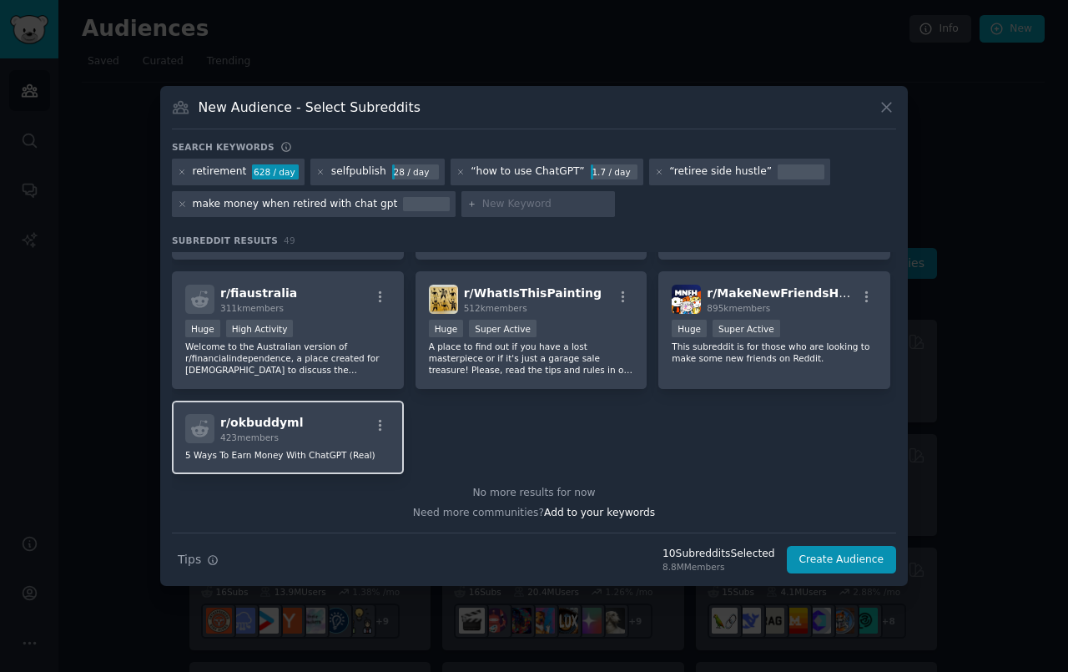
click at [321, 417] on div "r/ okbuddyml 423 members" at bounding box center [287, 428] width 205 height 29
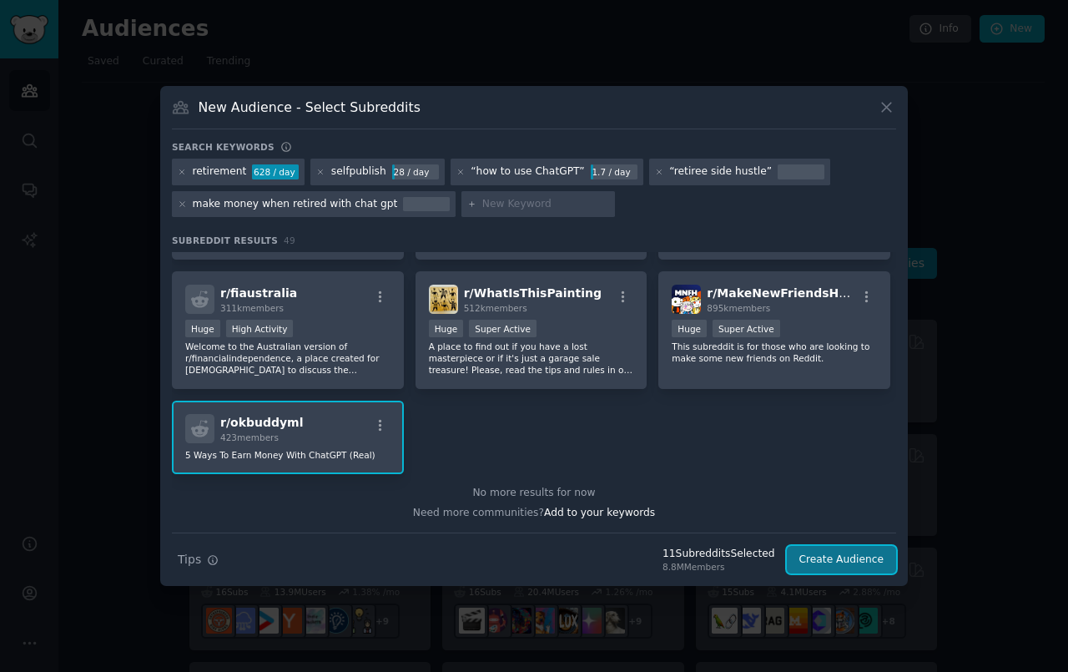
click at [829, 569] on button "Create Audience" at bounding box center [842, 560] width 110 height 28
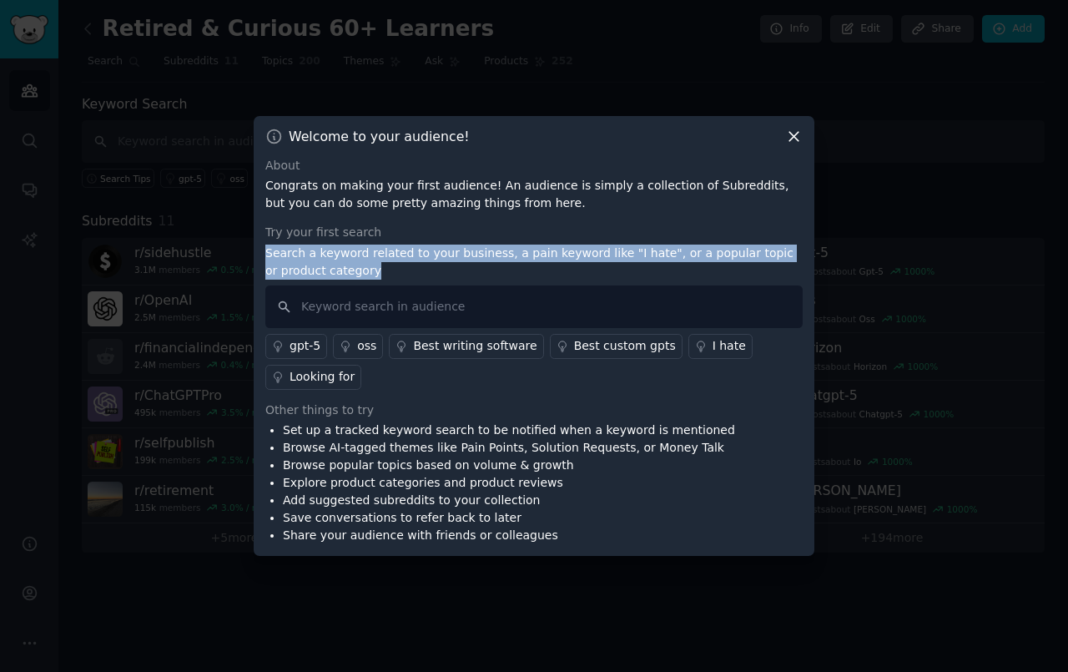
drag, startPoint x: 267, startPoint y: 251, endPoint x: 409, endPoint y: 275, distance: 144.0
click at [409, 275] on p "Search a keyword related to your business, a pain keyword like "I hate", or a p…" at bounding box center [534, 262] width 538 height 35
copy p "Search a keyword related to your business, a pain keyword like "I hate", or a p…"
click at [388, 275] on p "Search a keyword related to your business, a pain keyword like "I hate", or a p…" at bounding box center [534, 262] width 538 height 35
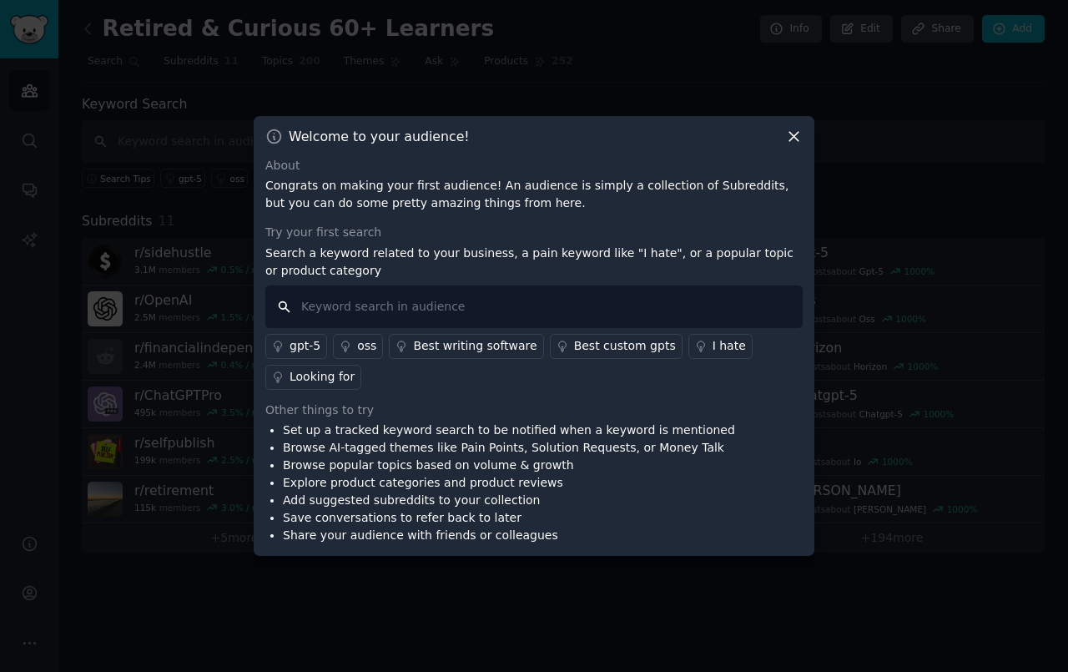
click at [368, 301] on input "text" at bounding box center [534, 306] width 538 height 43
paste input "“side hustle after retirement”"
type input "“side hustle after retirement”"
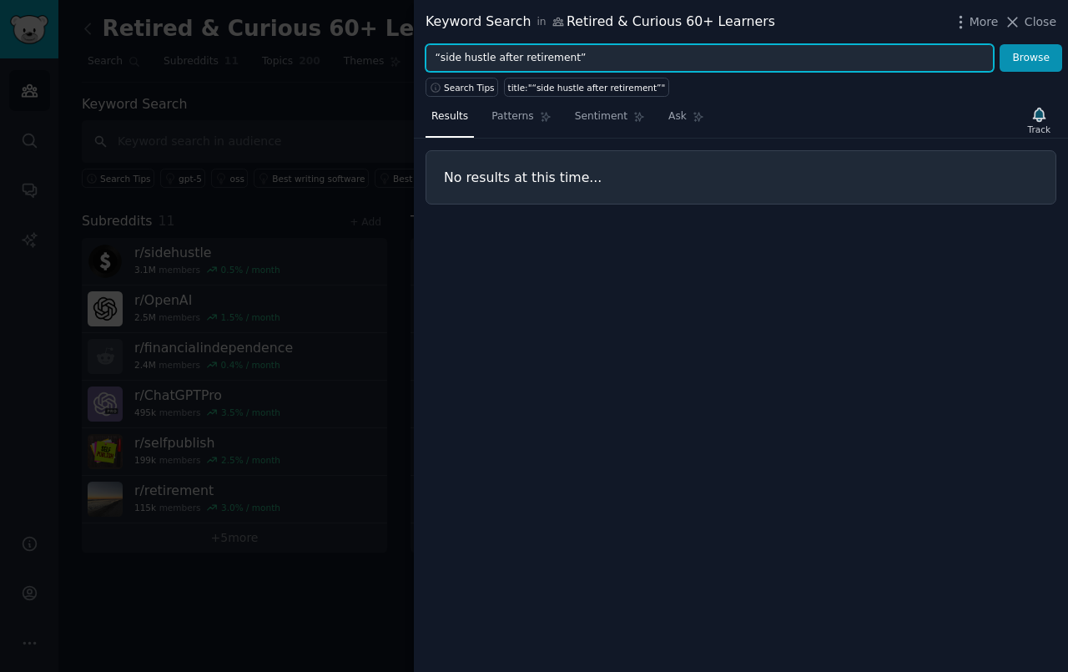
click at [614, 64] on input "“side hustle after retirement”" at bounding box center [710, 58] width 568 height 28
type input "“"
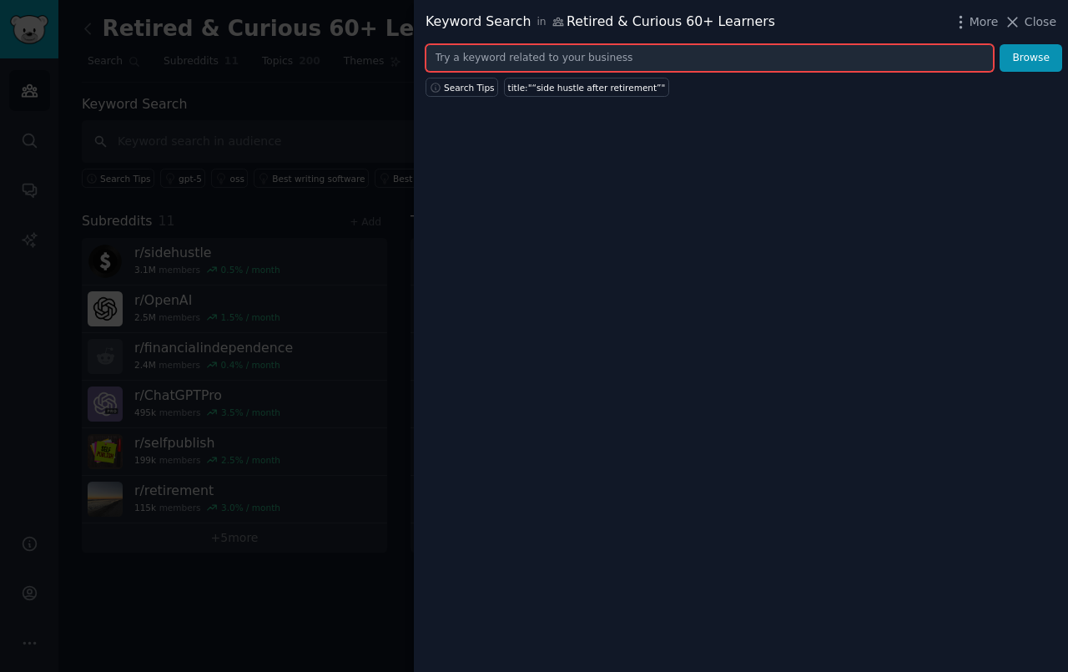
paste input "“retirement side hustle”"
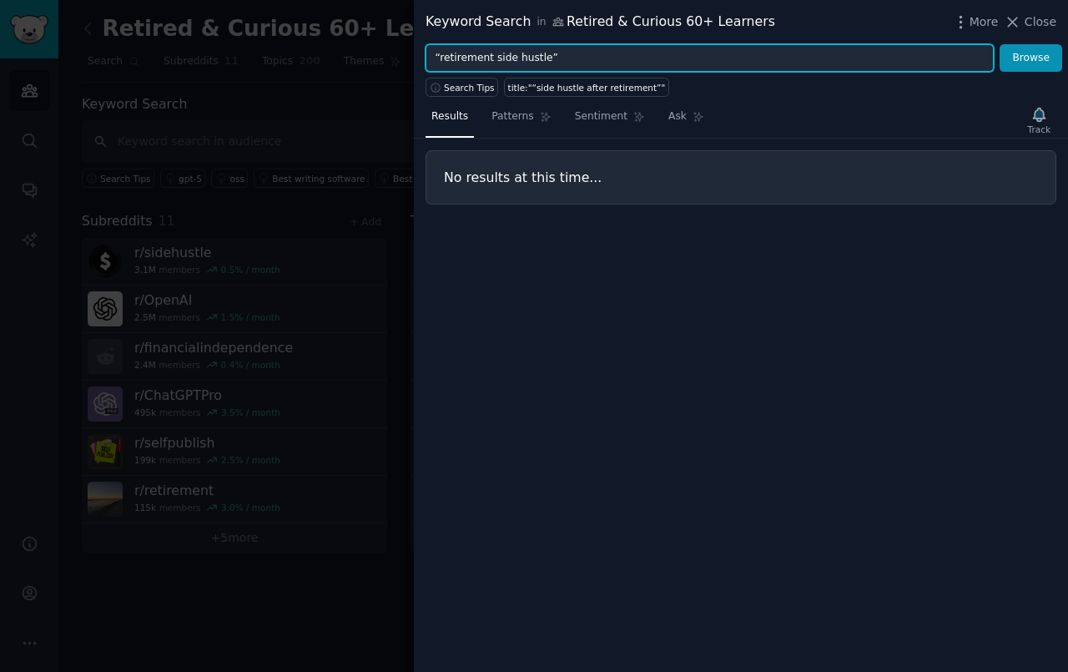
click at [1000, 44] on button "Browse" at bounding box center [1031, 58] width 63 height 28
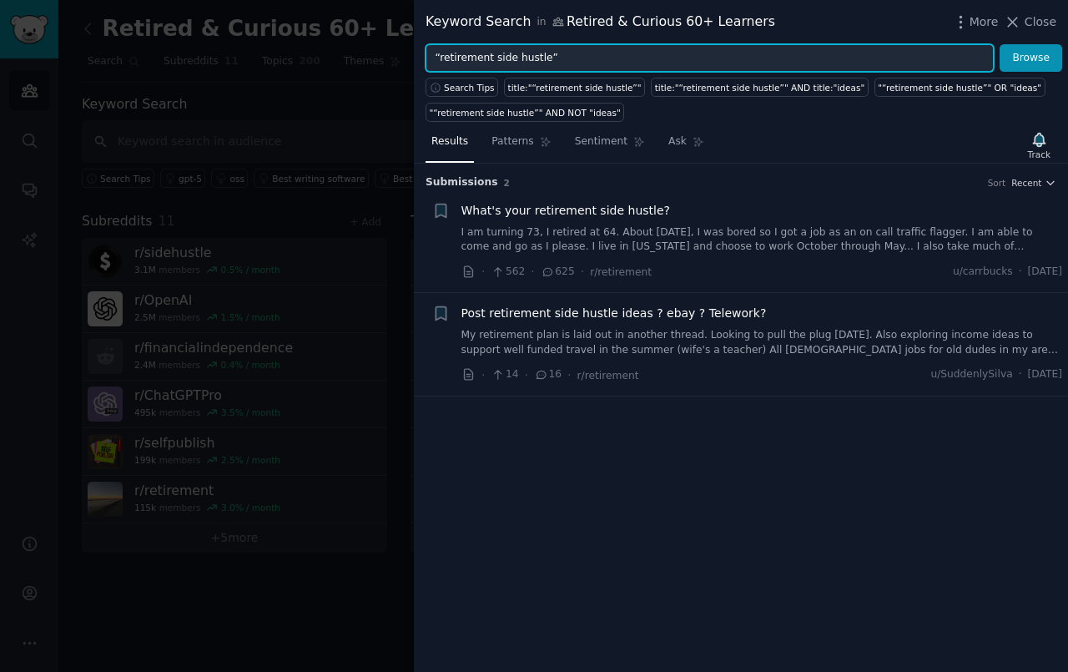
drag, startPoint x: 589, startPoint y: 57, endPoint x: 429, endPoint y: 58, distance: 160.3
click at [429, 58] on input "“retirement side hustle”" at bounding box center [710, 58] width 568 height 28
paste input "AI side hustle"
click at [1000, 44] on button "Browse" at bounding box center [1031, 58] width 63 height 28
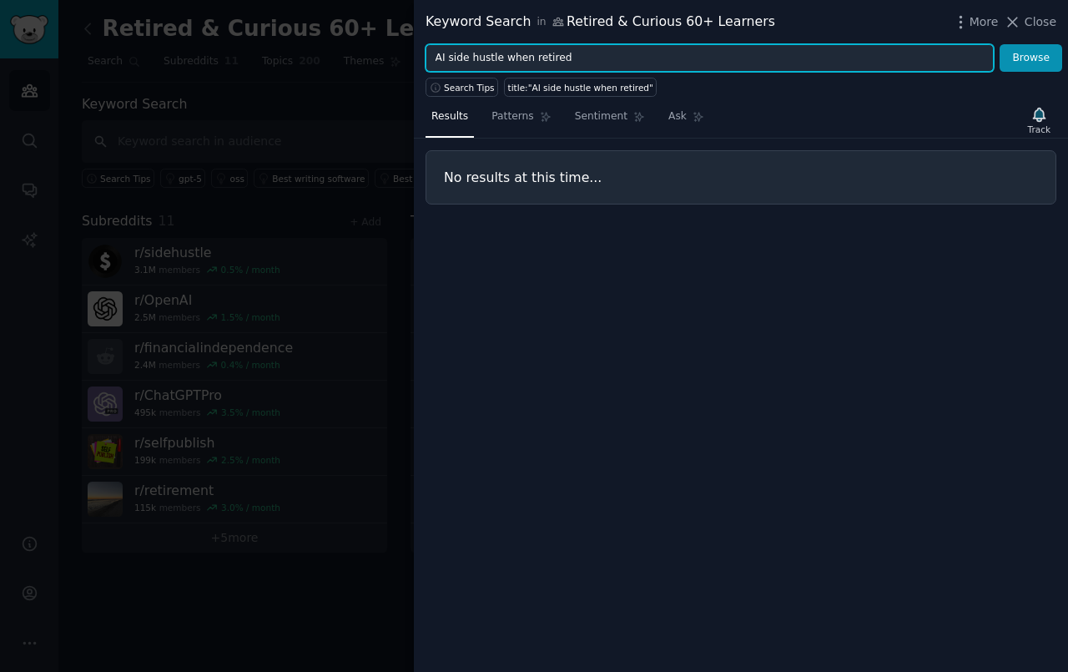
drag, startPoint x: 501, startPoint y: 59, endPoint x: 605, endPoint y: 62, distance: 104.4
click at [605, 62] on input "AI side hustle when retired" at bounding box center [710, 58] width 568 height 28
type input "AI side hustle"
click at [1000, 44] on button "Browse" at bounding box center [1031, 58] width 63 height 28
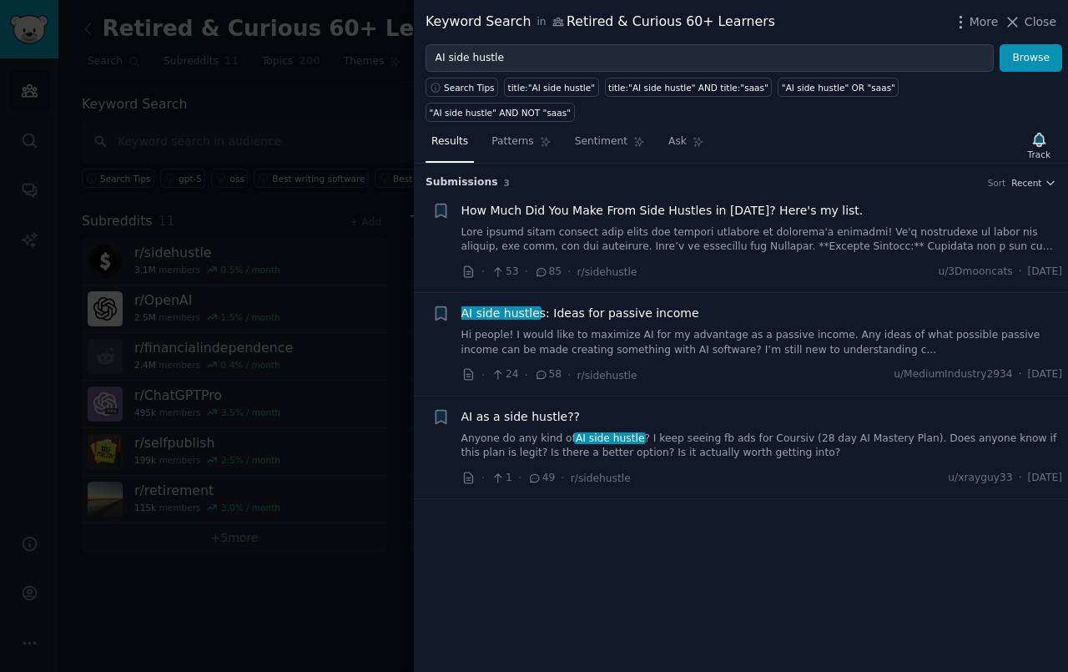
click at [541, 417] on span "AI as a side hustle??" at bounding box center [521, 417] width 119 height 18
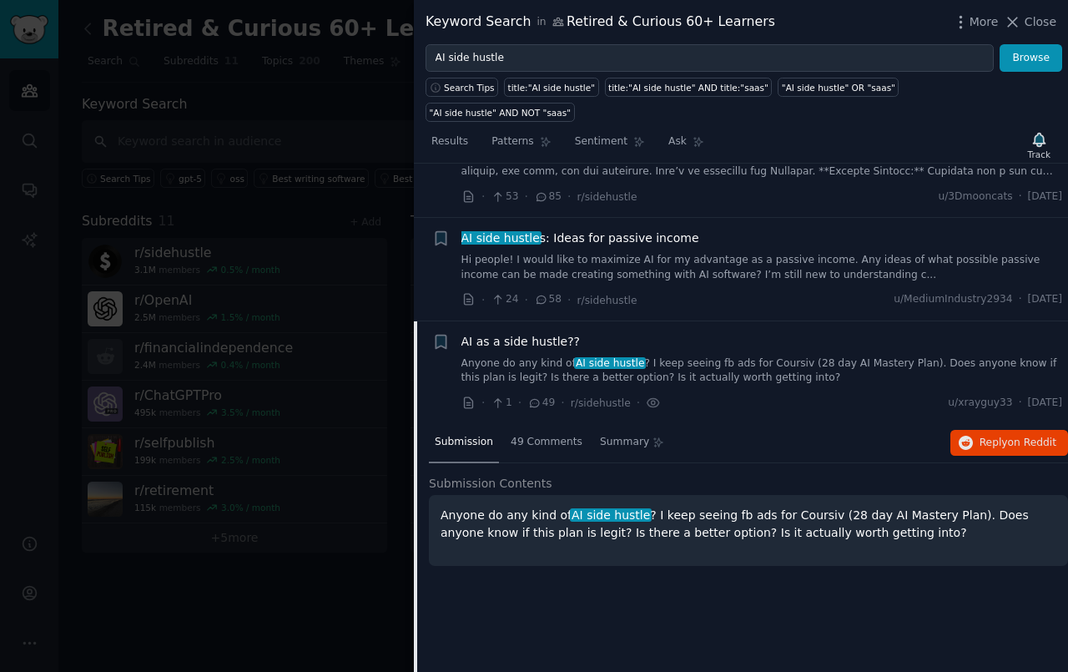
scroll to position [78, 0]
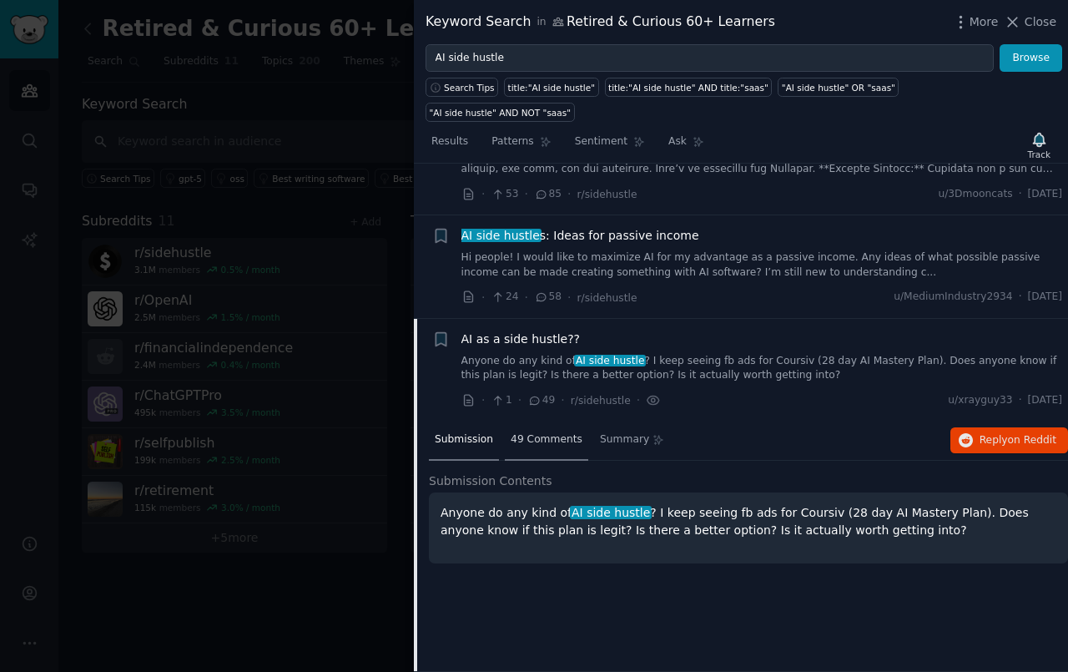
click at [535, 436] on span "49 Comments" at bounding box center [547, 439] width 72 height 15
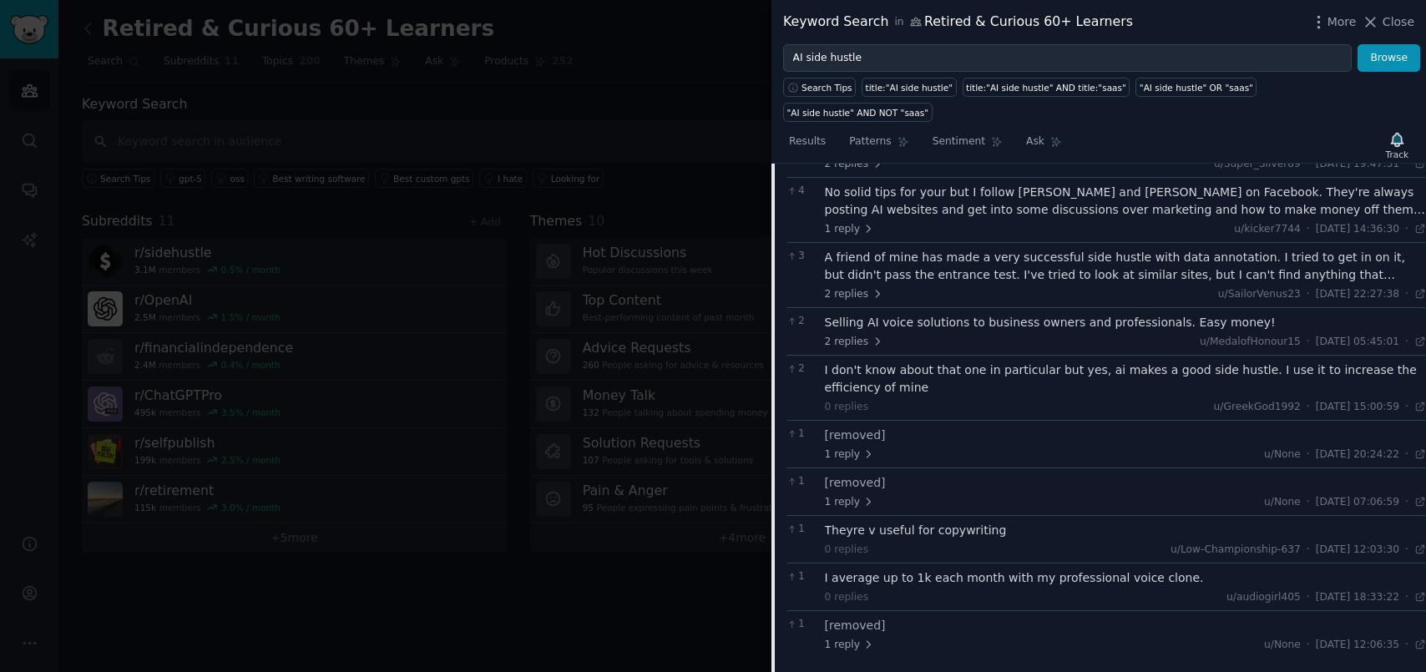
scroll to position [509, 0]
click at [1068, 28] on span "Close" at bounding box center [1398, 22] width 32 height 18
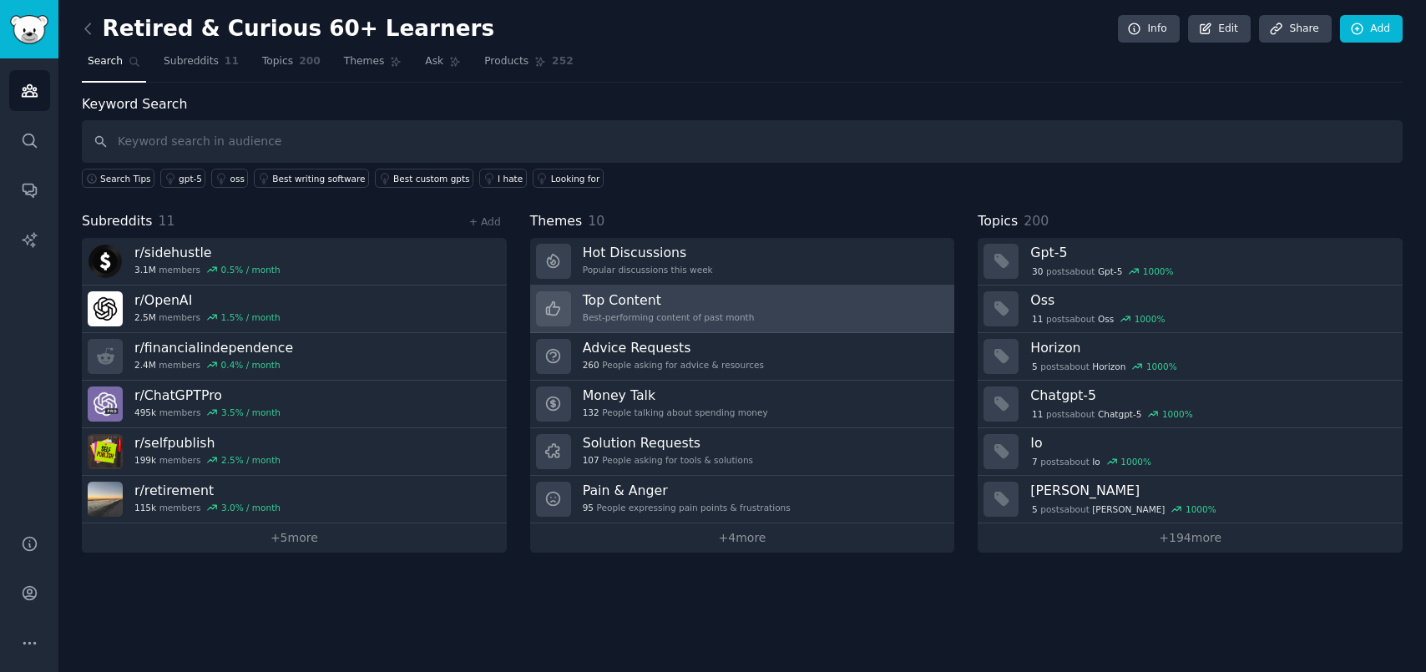
click at [654, 297] on h3 "Top Content" at bounding box center [669, 300] width 172 height 18
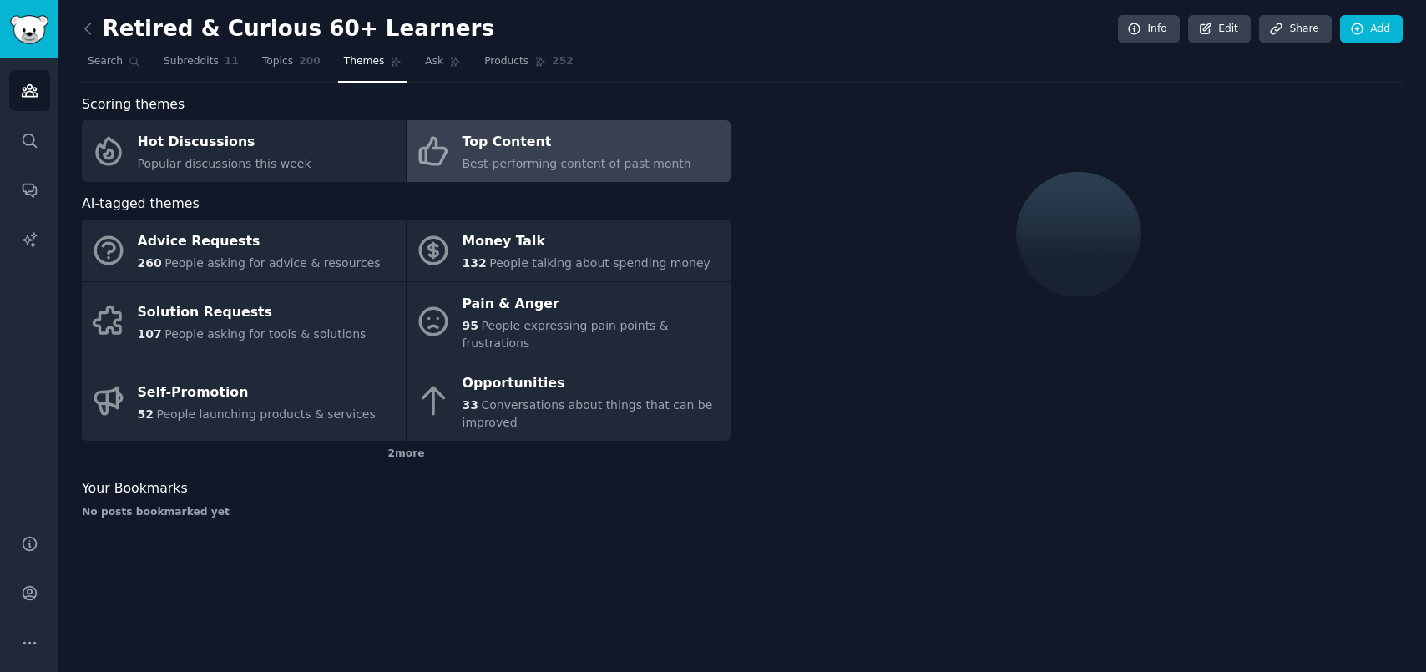
click at [562, 164] on span "Best-performing content of past month" at bounding box center [576, 163] width 229 height 13
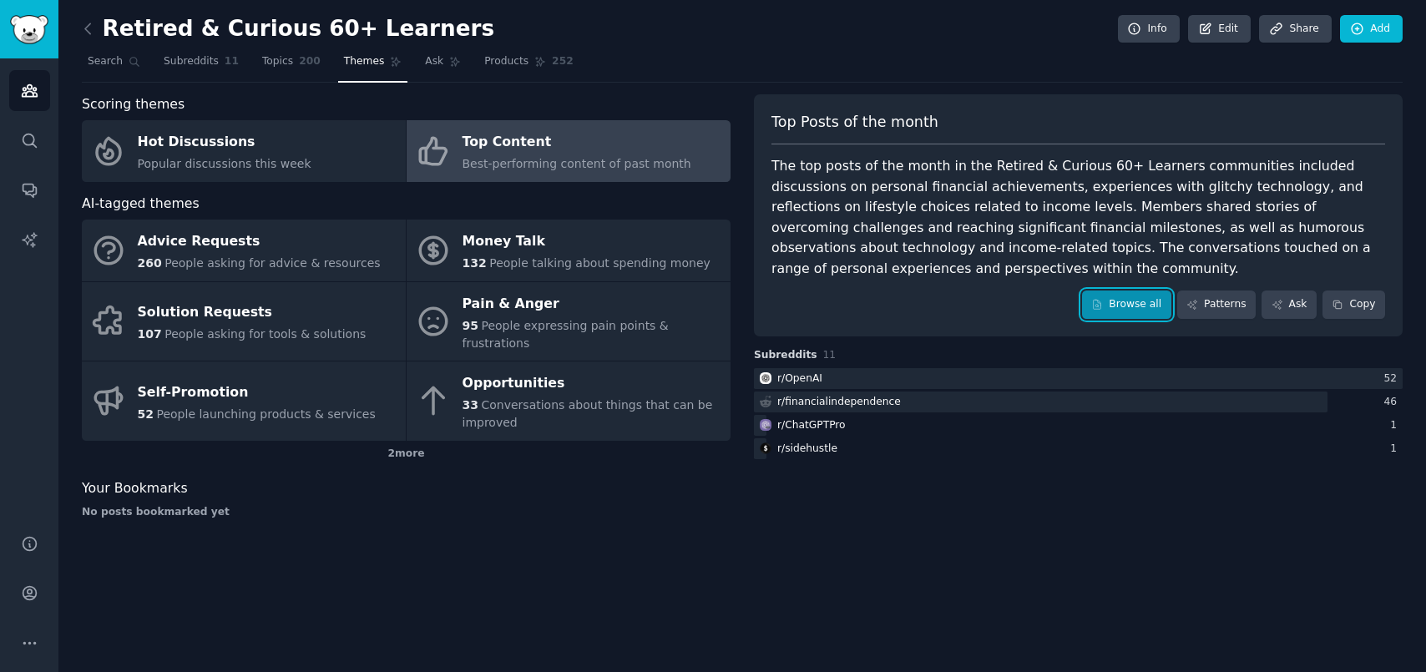
click at [1068, 308] on link "Browse all" at bounding box center [1126, 304] width 89 height 28
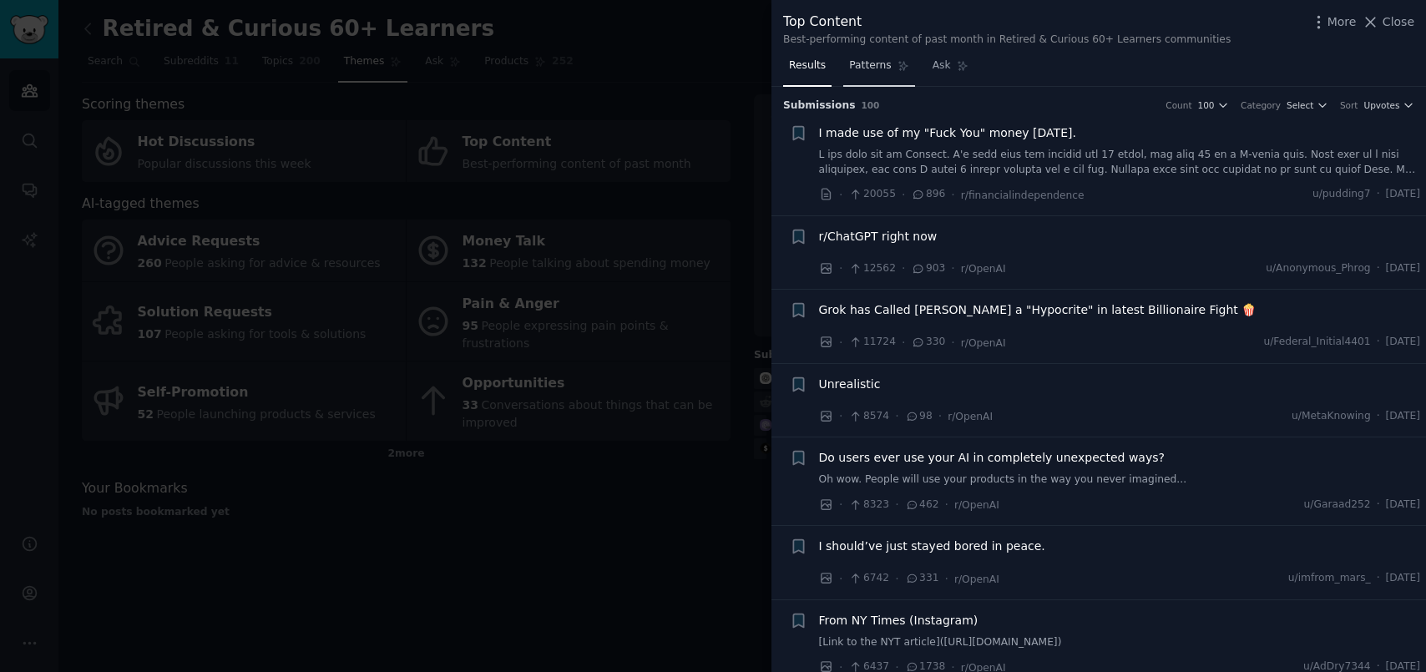
click at [876, 64] on span "Patterns" at bounding box center [870, 65] width 42 height 15
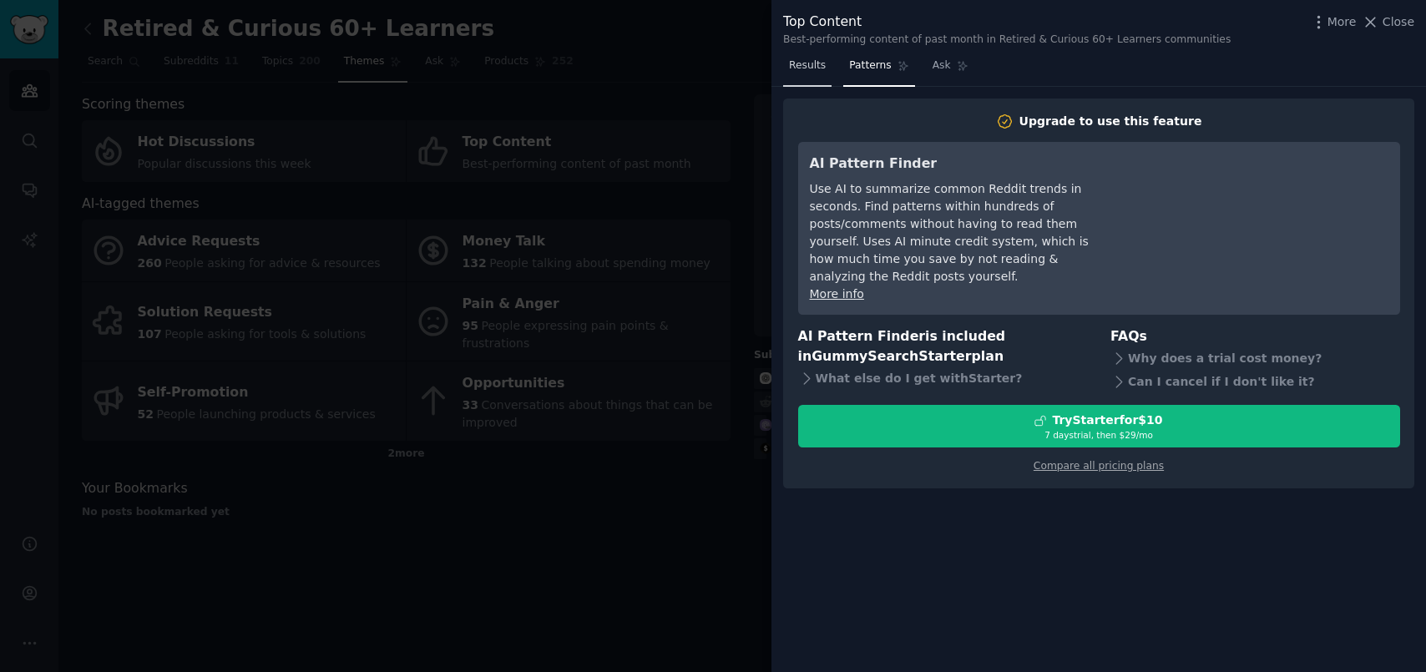
click at [806, 66] on span "Results" at bounding box center [807, 65] width 37 height 15
